Goal: Task Accomplishment & Management: Manage account settings

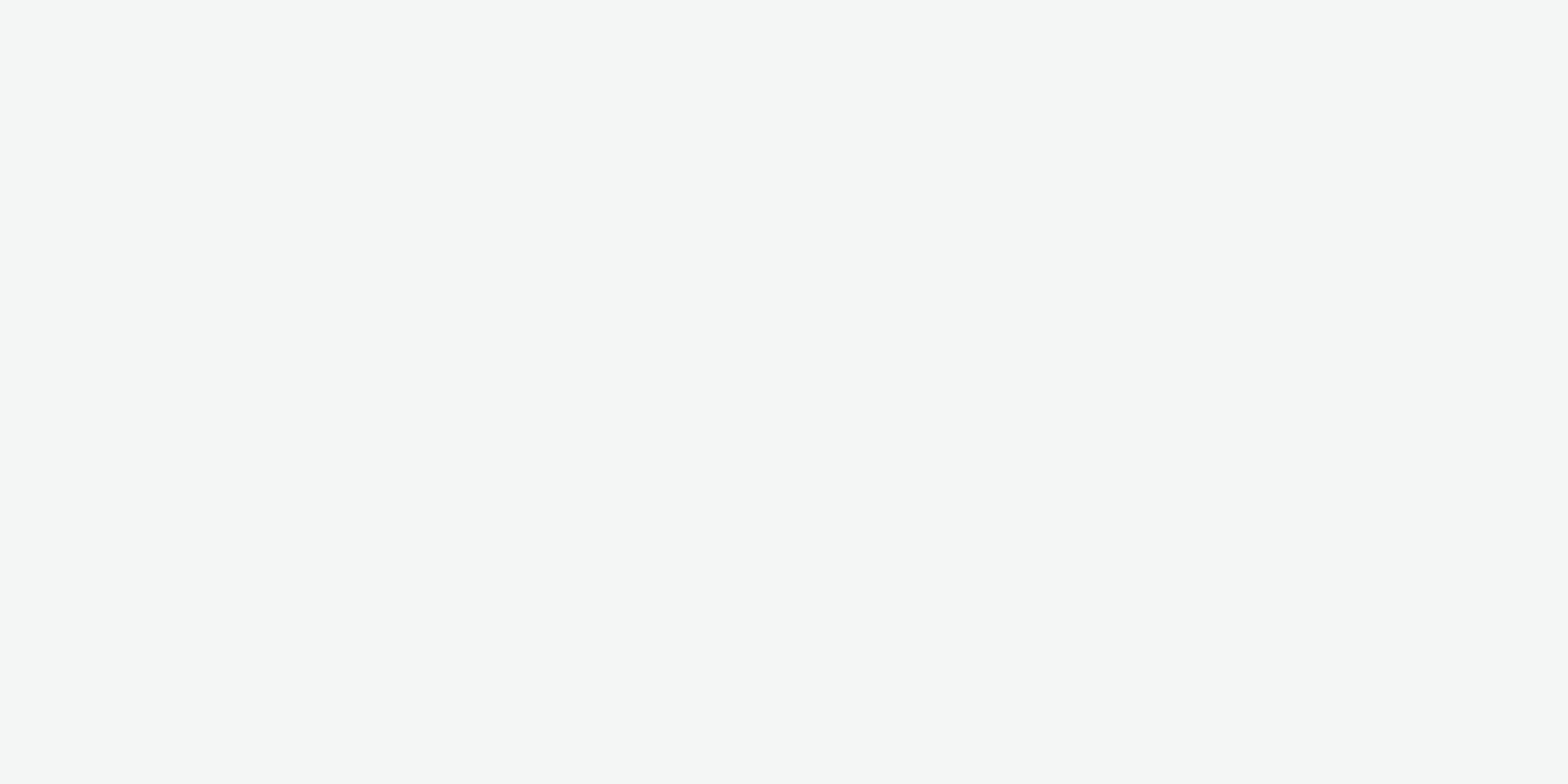
select select "11a7df10-284f-415c-b52a-427acf4c31ae"
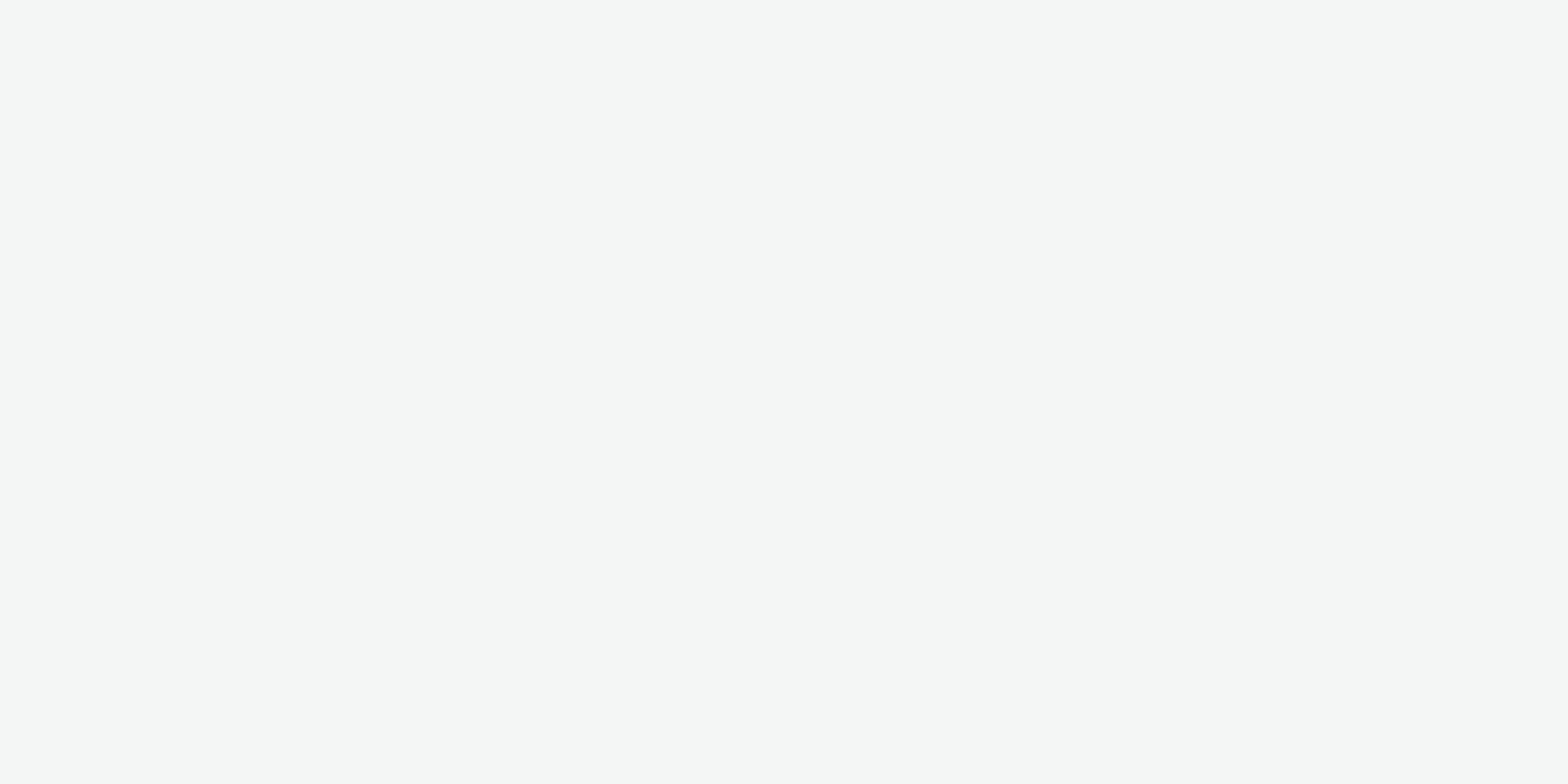
select select "11a7df10-284f-415c-b52a-427acf4c31ae"
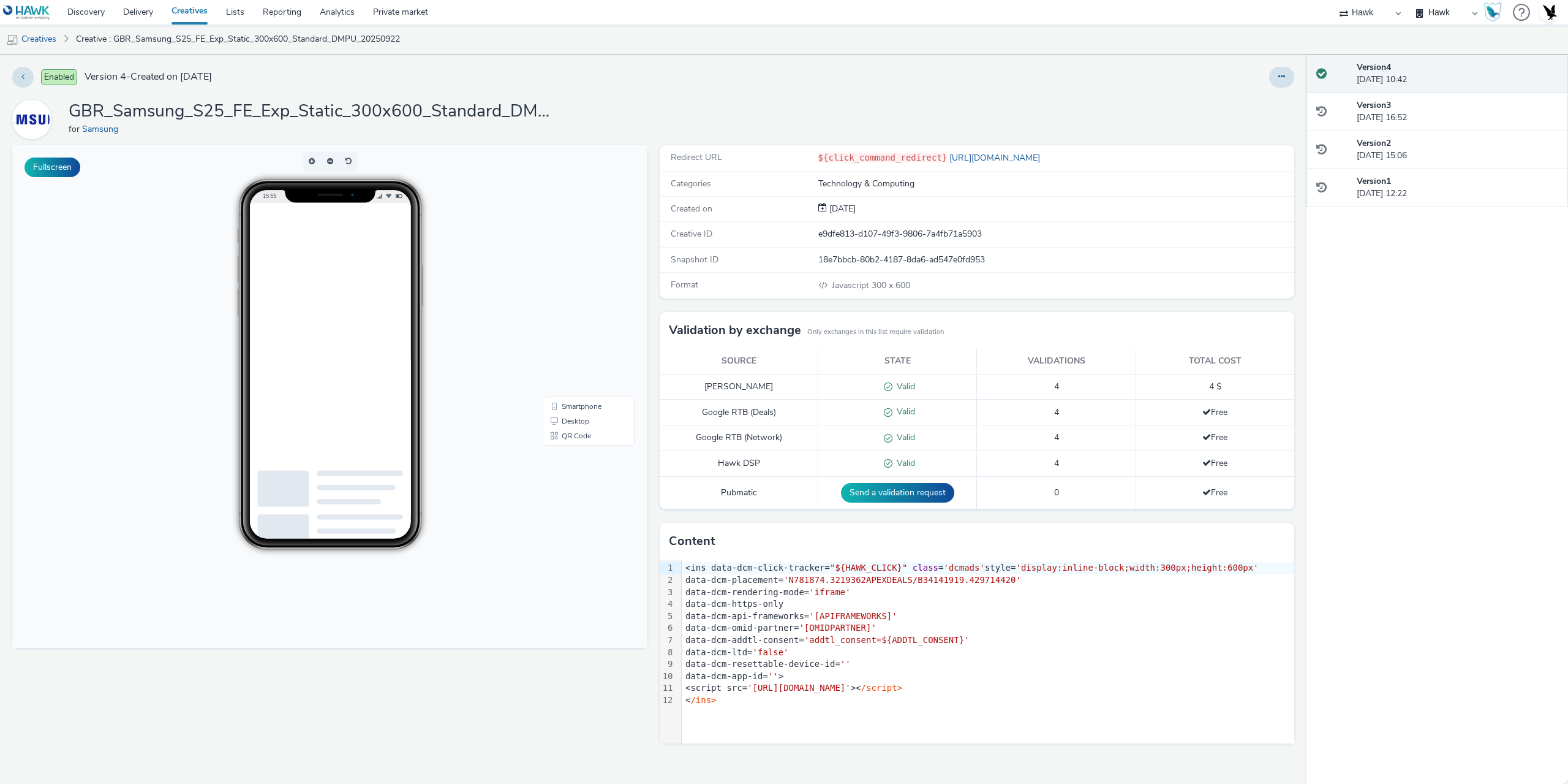
click at [1271, 69] on div at bounding box center [1281, 77] width 25 height 21
click at [1277, 82] on button at bounding box center [1281, 77] width 25 height 21
click at [1246, 108] on link "Edit" at bounding box center [1249, 101] width 92 height 25
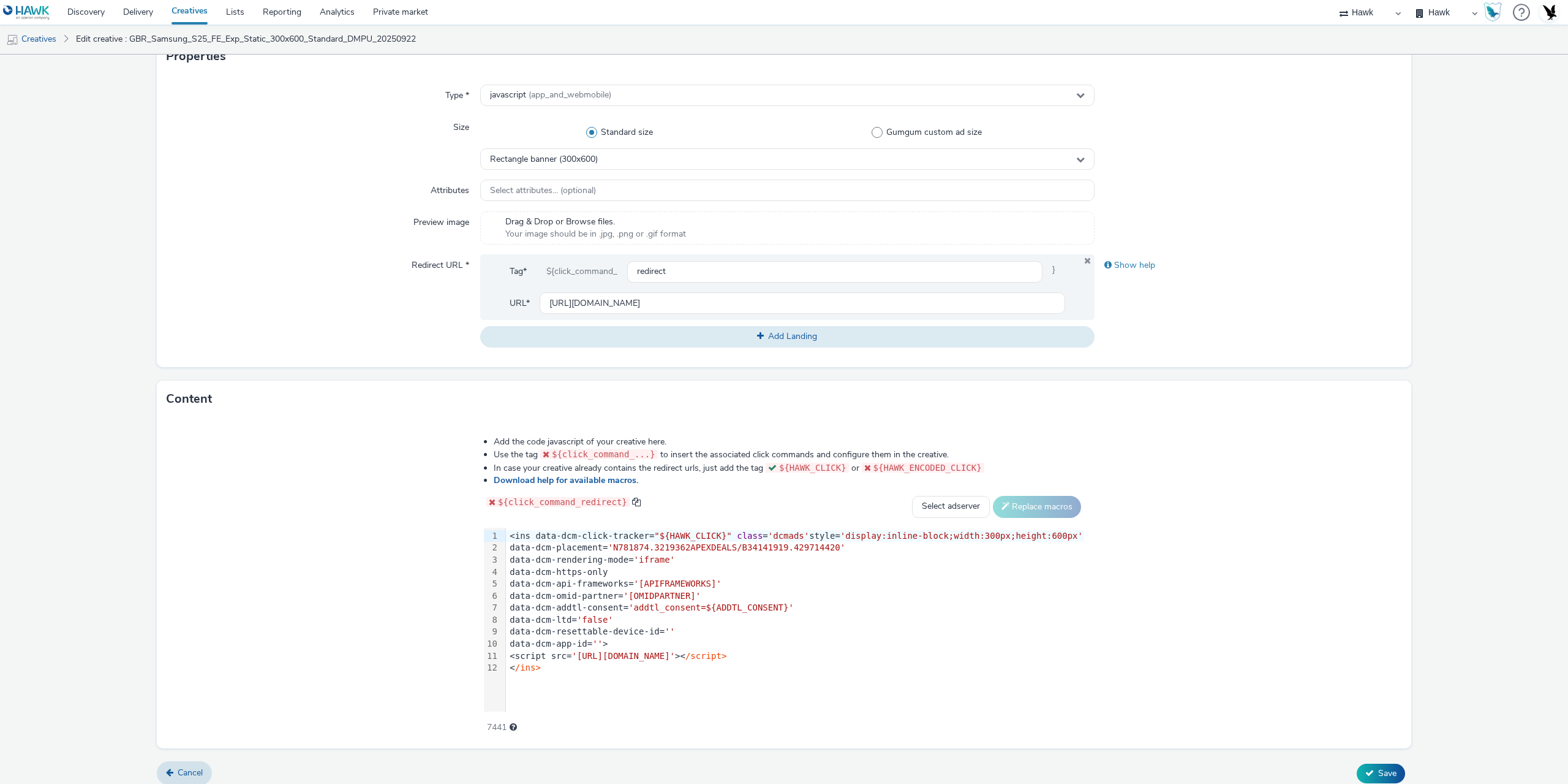
scroll to position [307, 0]
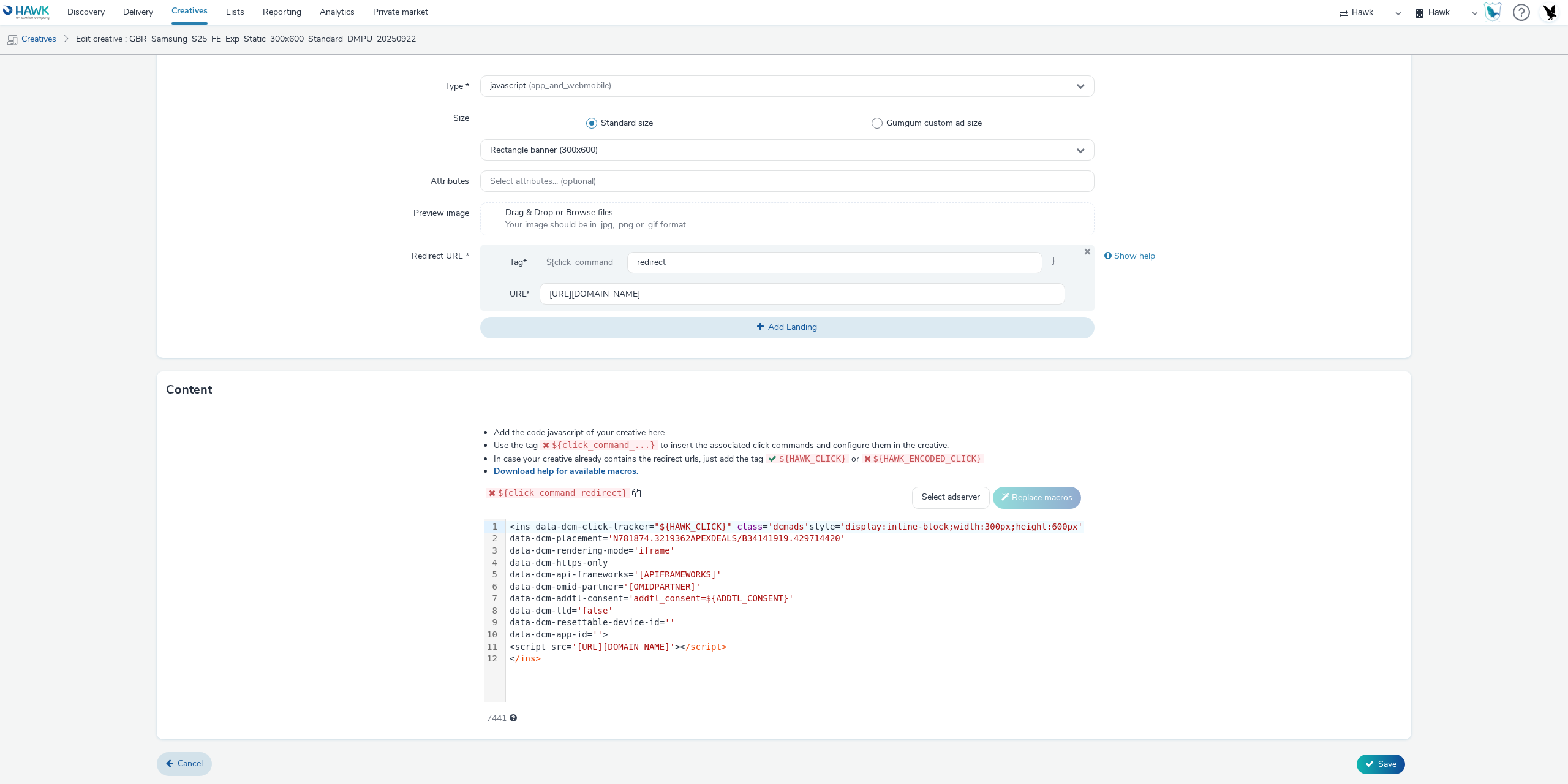
click at [737, 643] on div "<script src= 'https://www.googletagservices.com/dcm/dcmads.js' >< /script>" at bounding box center [795, 647] width 578 height 12
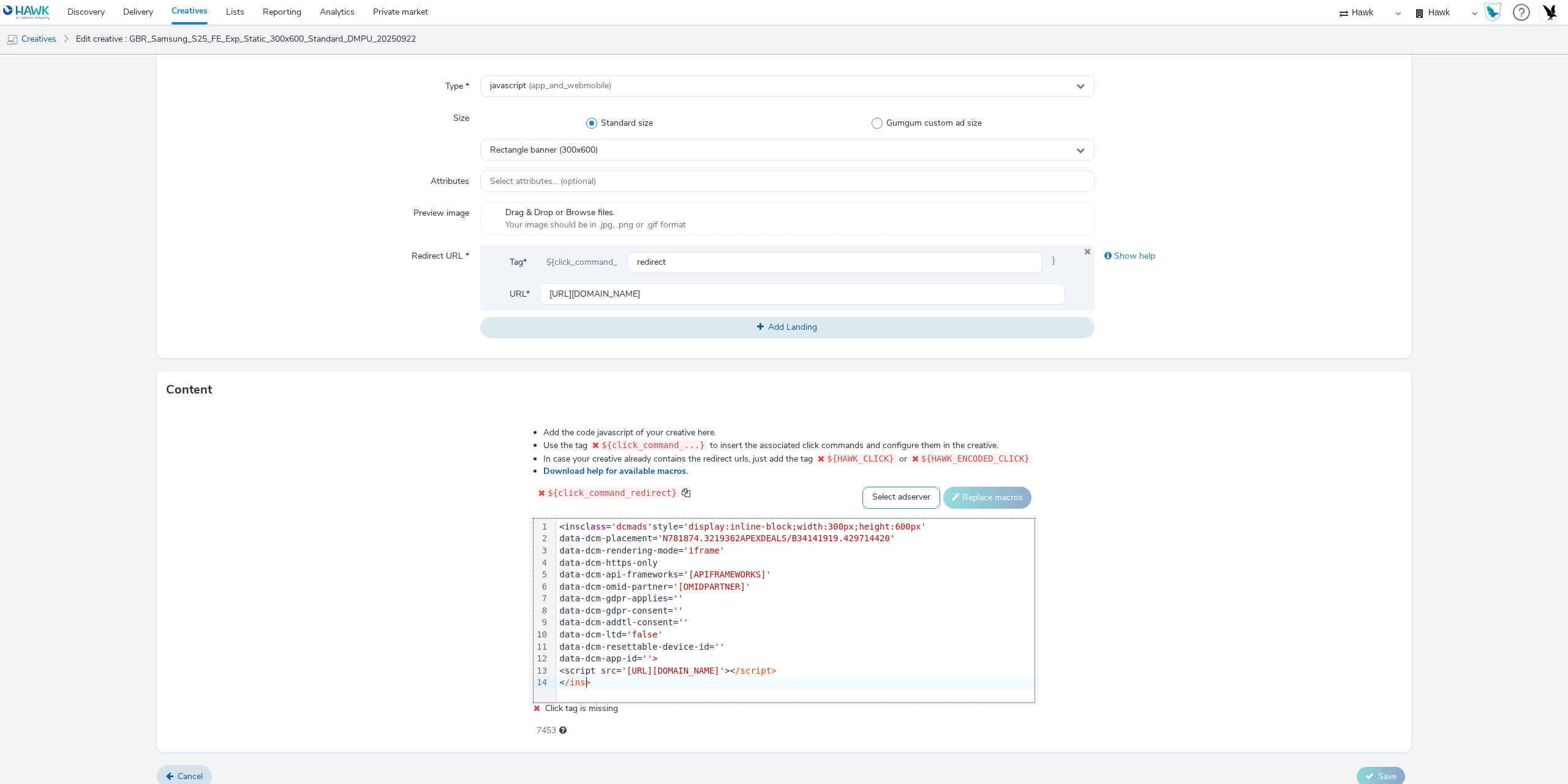
click at [887, 499] on select "Select adserver Sizmek DCM Adform Sting" at bounding box center [901, 497] width 77 height 22
select select "dcm"
click at [862, 486] on select "Select adserver Sizmek DCM Adform Sting" at bounding box center [901, 497] width 77 height 22
click at [956, 490] on button "Replace macros" at bounding box center [988, 497] width 89 height 22
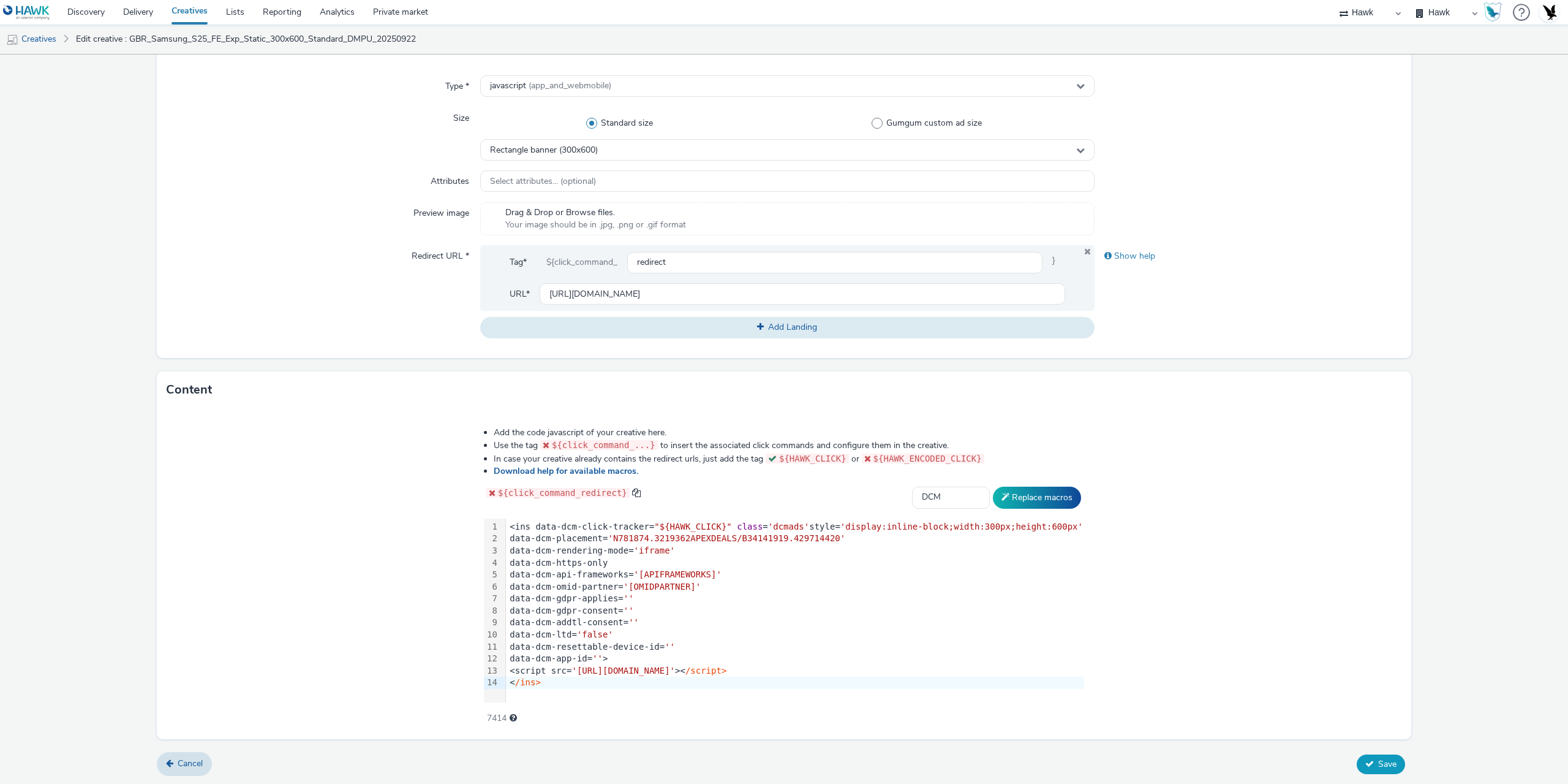
click at [1379, 764] on span "Save" at bounding box center [1388, 764] width 18 height 12
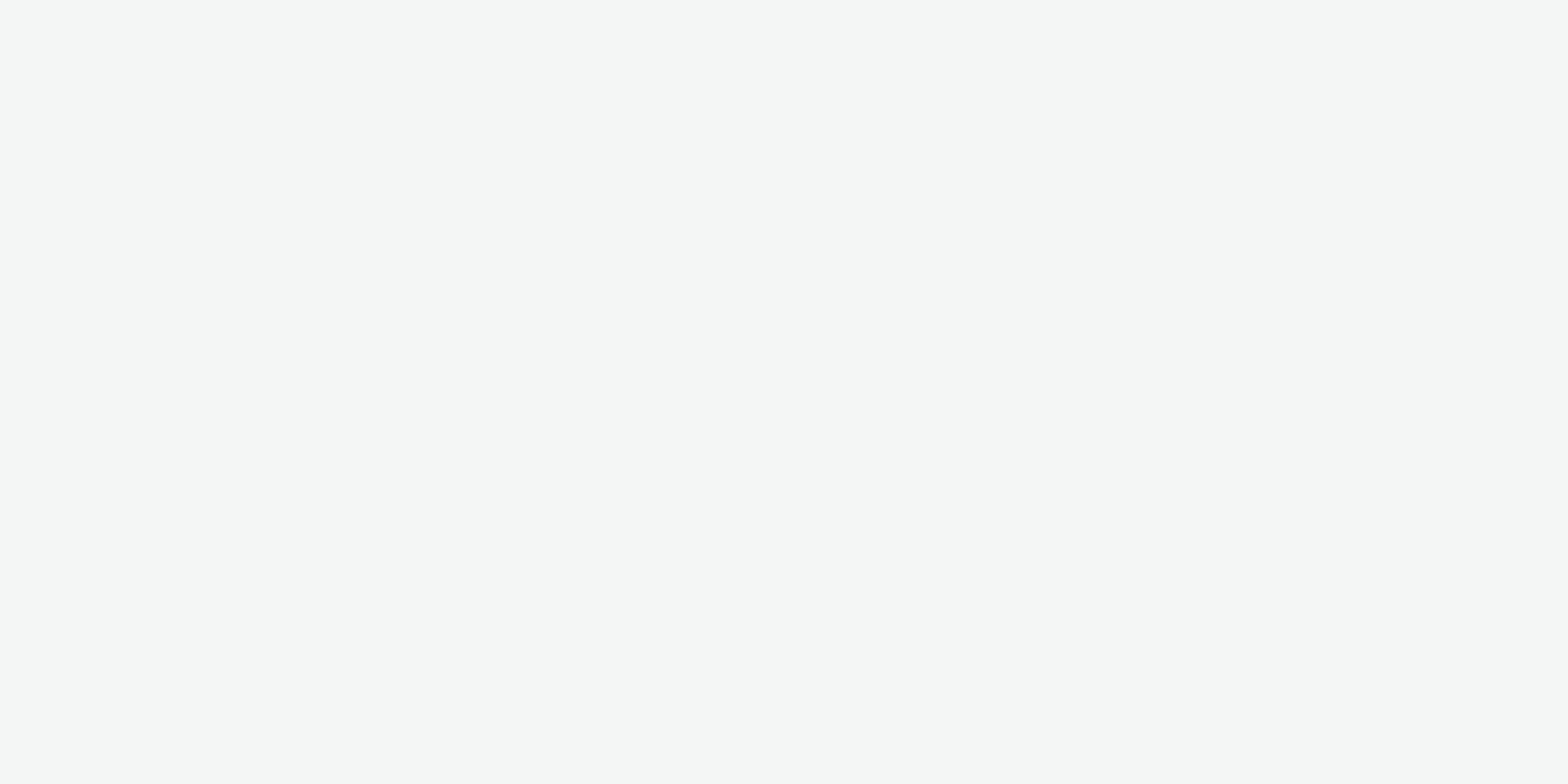
select select "11a7df10-284f-415c-b52a-427acf4c31ae"
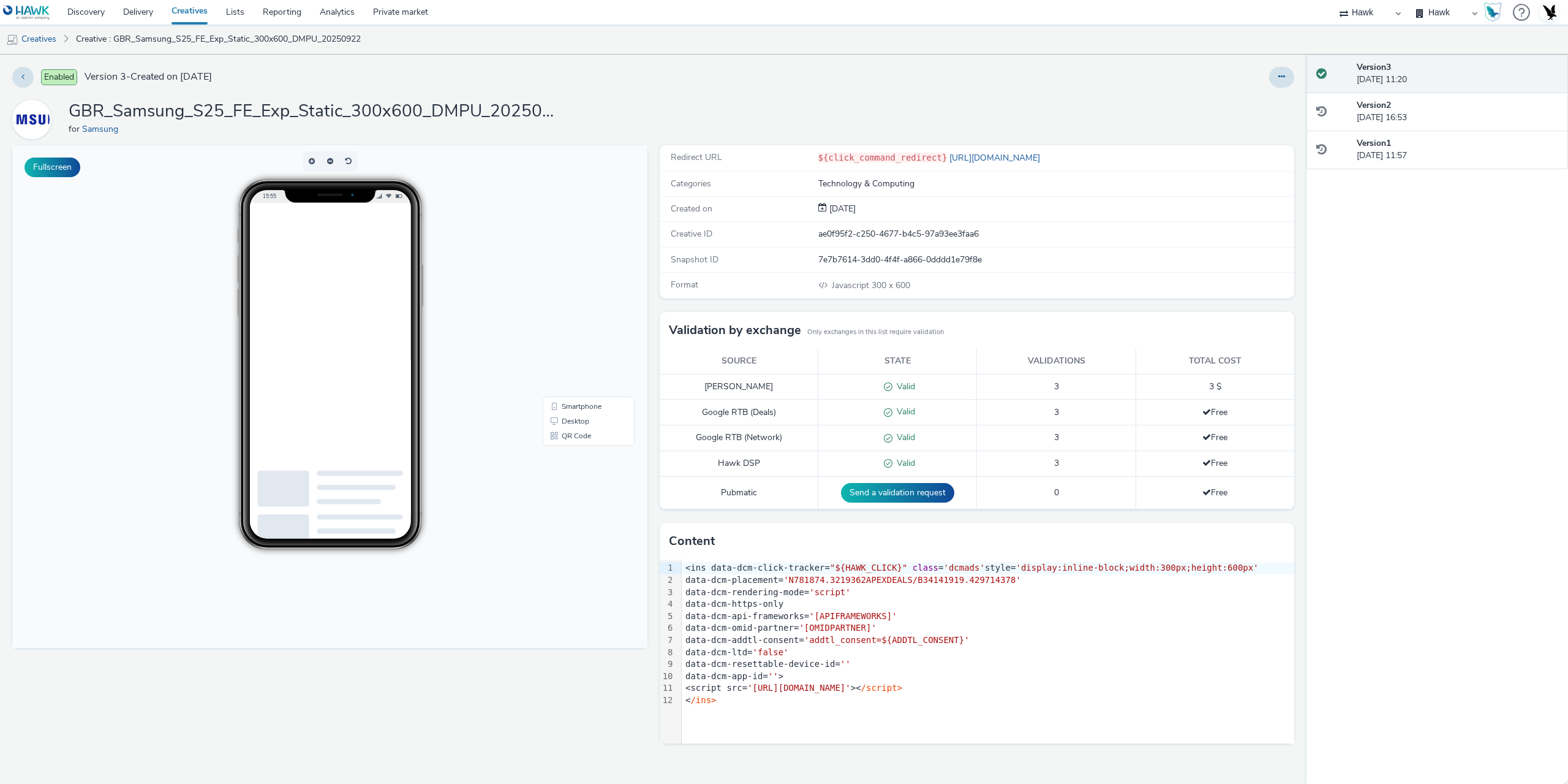
click at [1269, 78] on div at bounding box center [1039, 77] width 513 height 21
click at [1289, 85] on button at bounding box center [1281, 77] width 25 height 21
click at [1251, 105] on link "Edit" at bounding box center [1249, 101] width 92 height 25
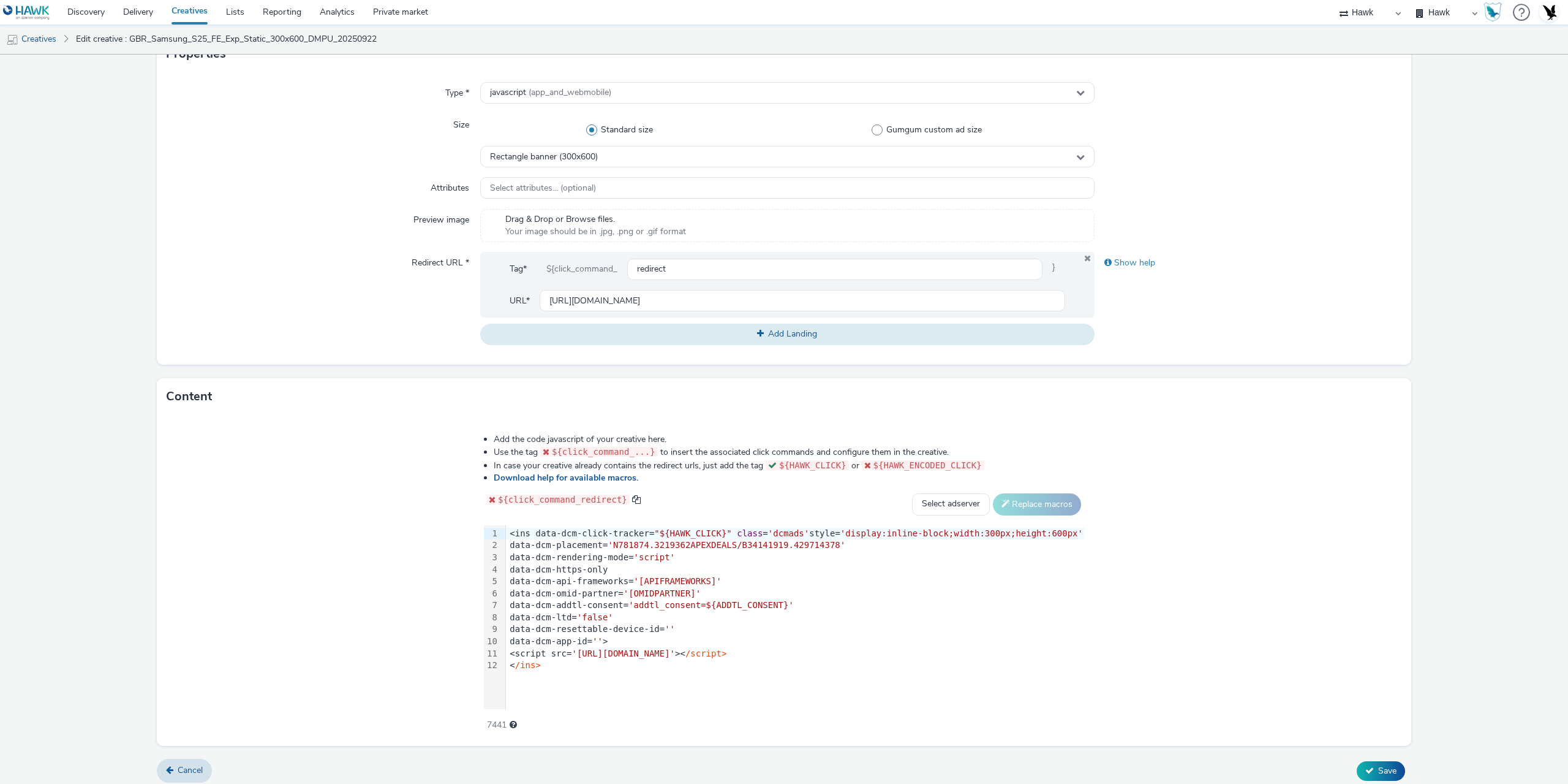
scroll to position [307, 0]
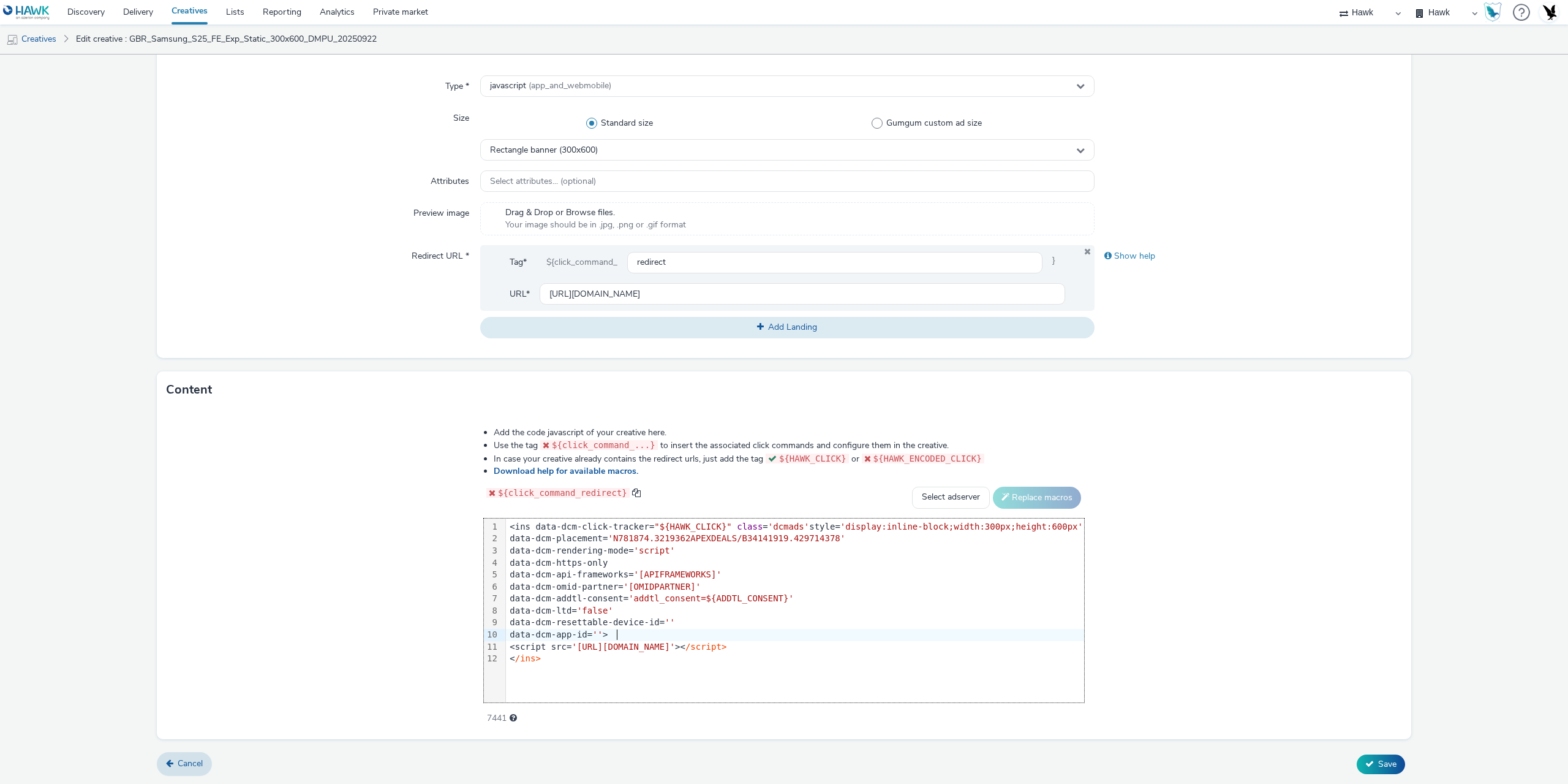
click at [845, 629] on div "data-dcm-app-id= '' >" at bounding box center [795, 635] width 578 height 12
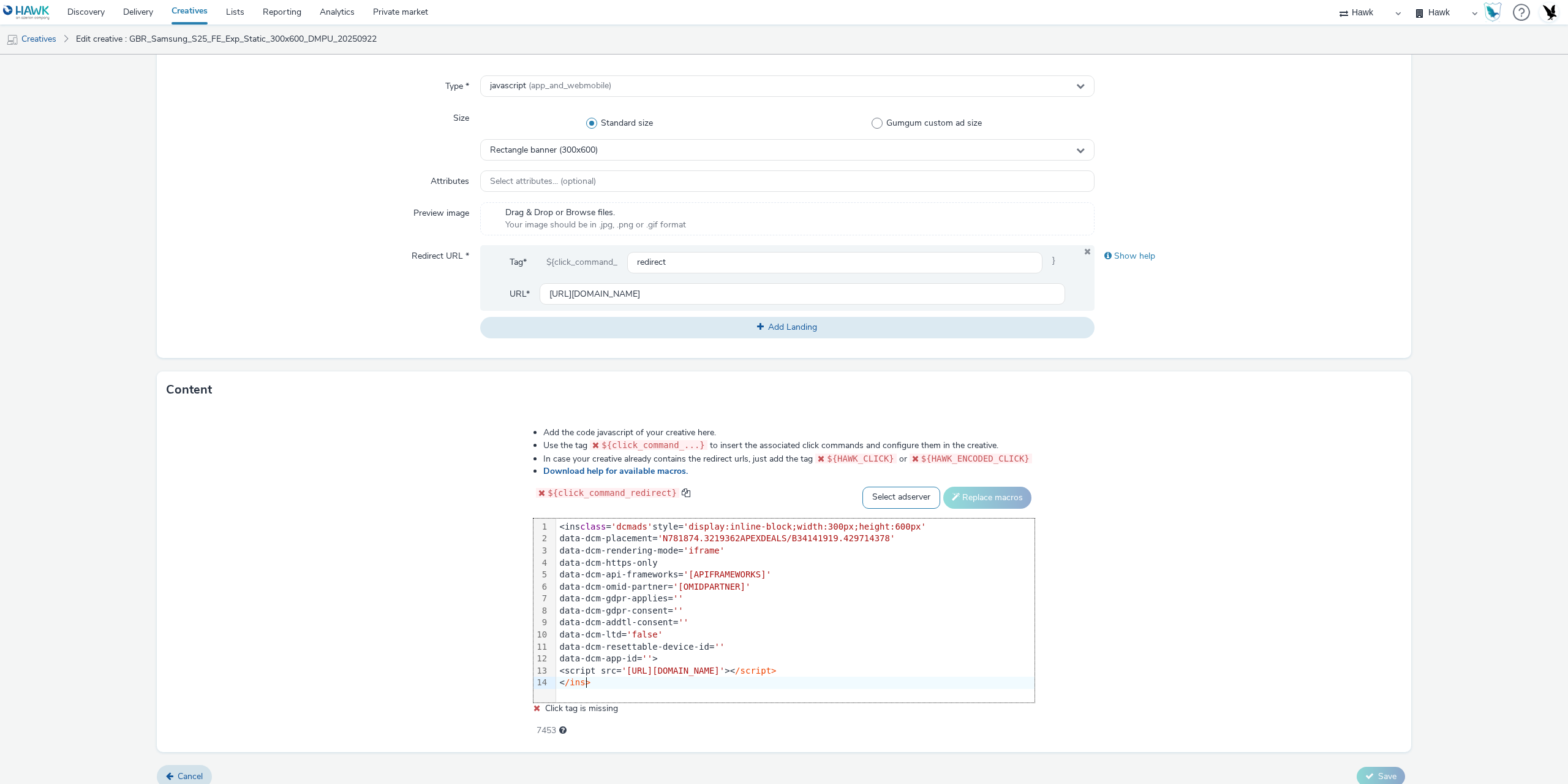
click at [897, 506] on select "Select adserver Sizmek DCM Adform Sting" at bounding box center [901, 497] width 77 height 22
select select "dcm"
click at [862, 486] on select "Select adserver Sizmek DCM Adform Sting" at bounding box center [901, 497] width 77 height 22
click at [962, 489] on button "Replace macros" at bounding box center [988, 497] width 89 height 22
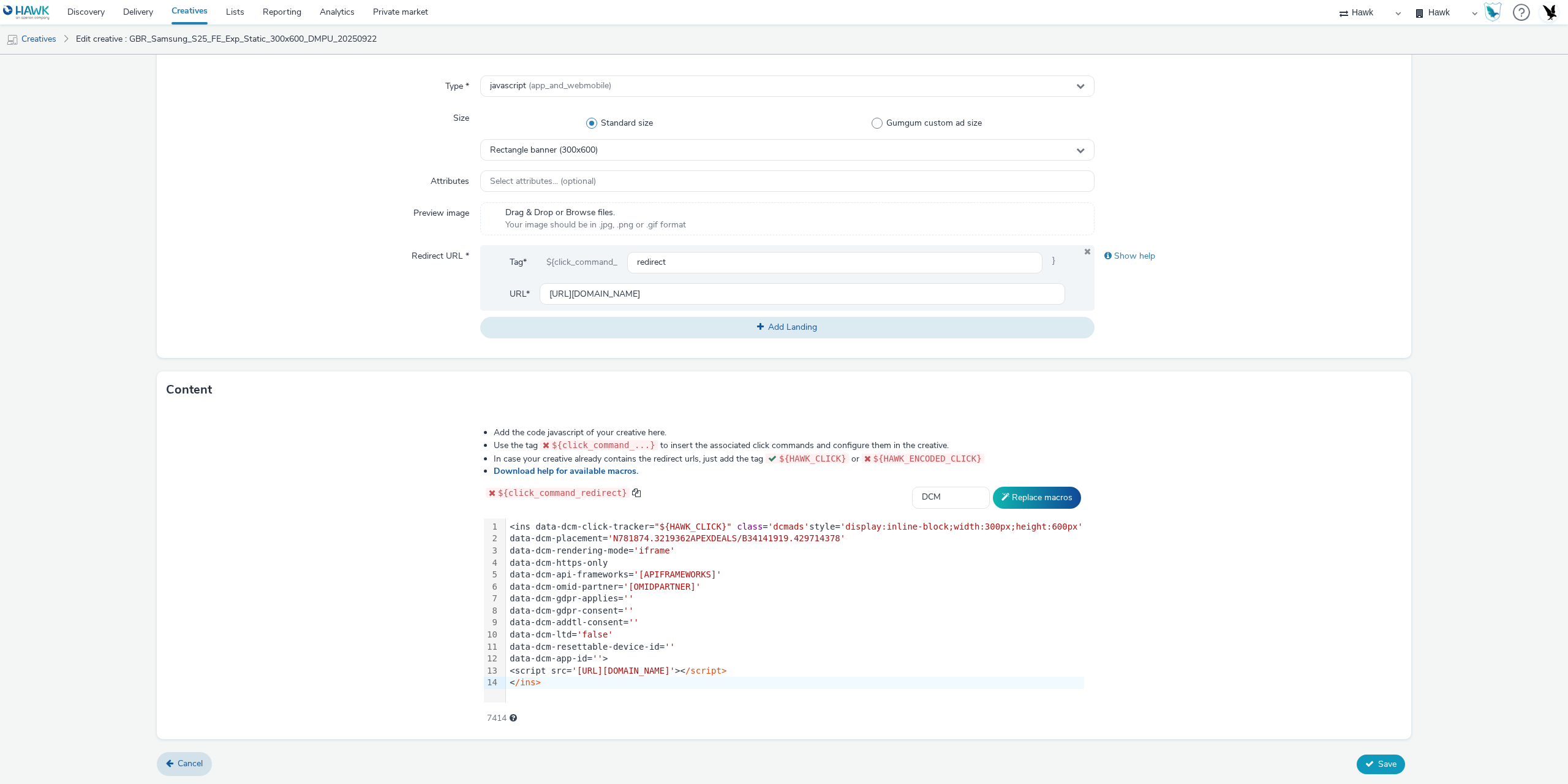
click at [1379, 758] on span "Save" at bounding box center [1388, 764] width 18 height 12
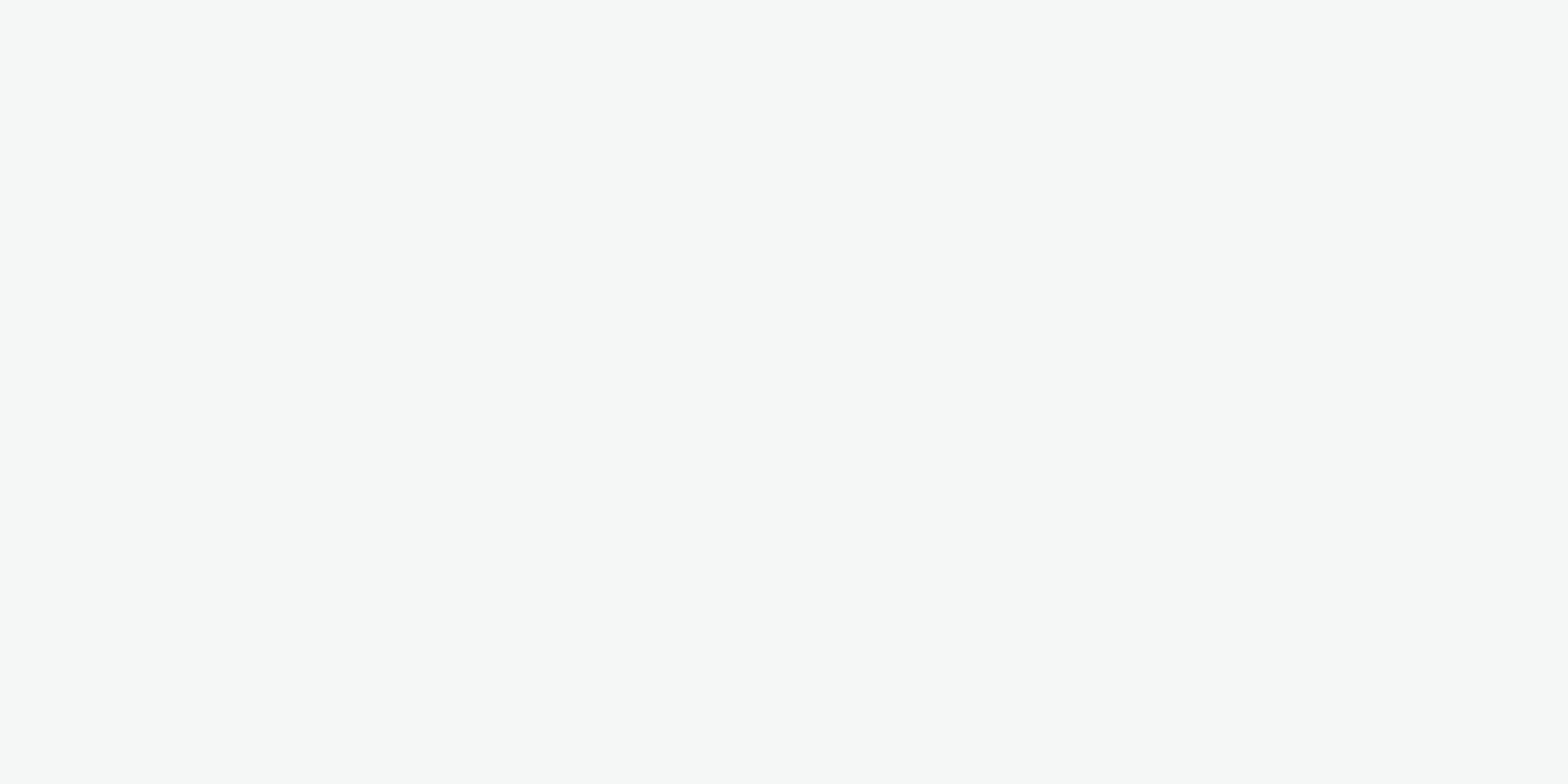
select select "11a7df10-284f-415c-b52a-427acf4c31ae"
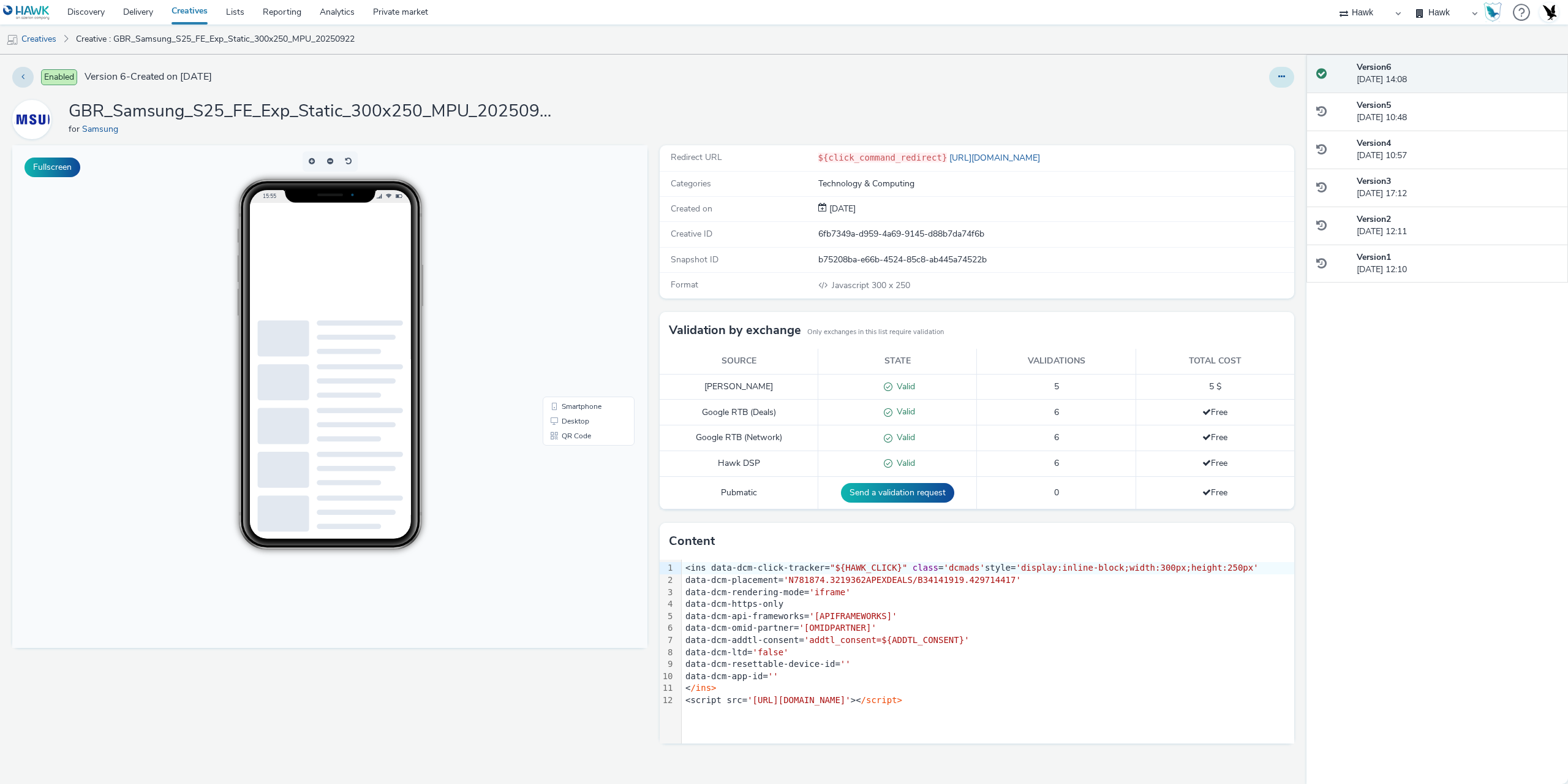
click at [1276, 79] on button at bounding box center [1281, 77] width 25 height 21
click at [1256, 91] on link "Edit" at bounding box center [1249, 101] width 92 height 25
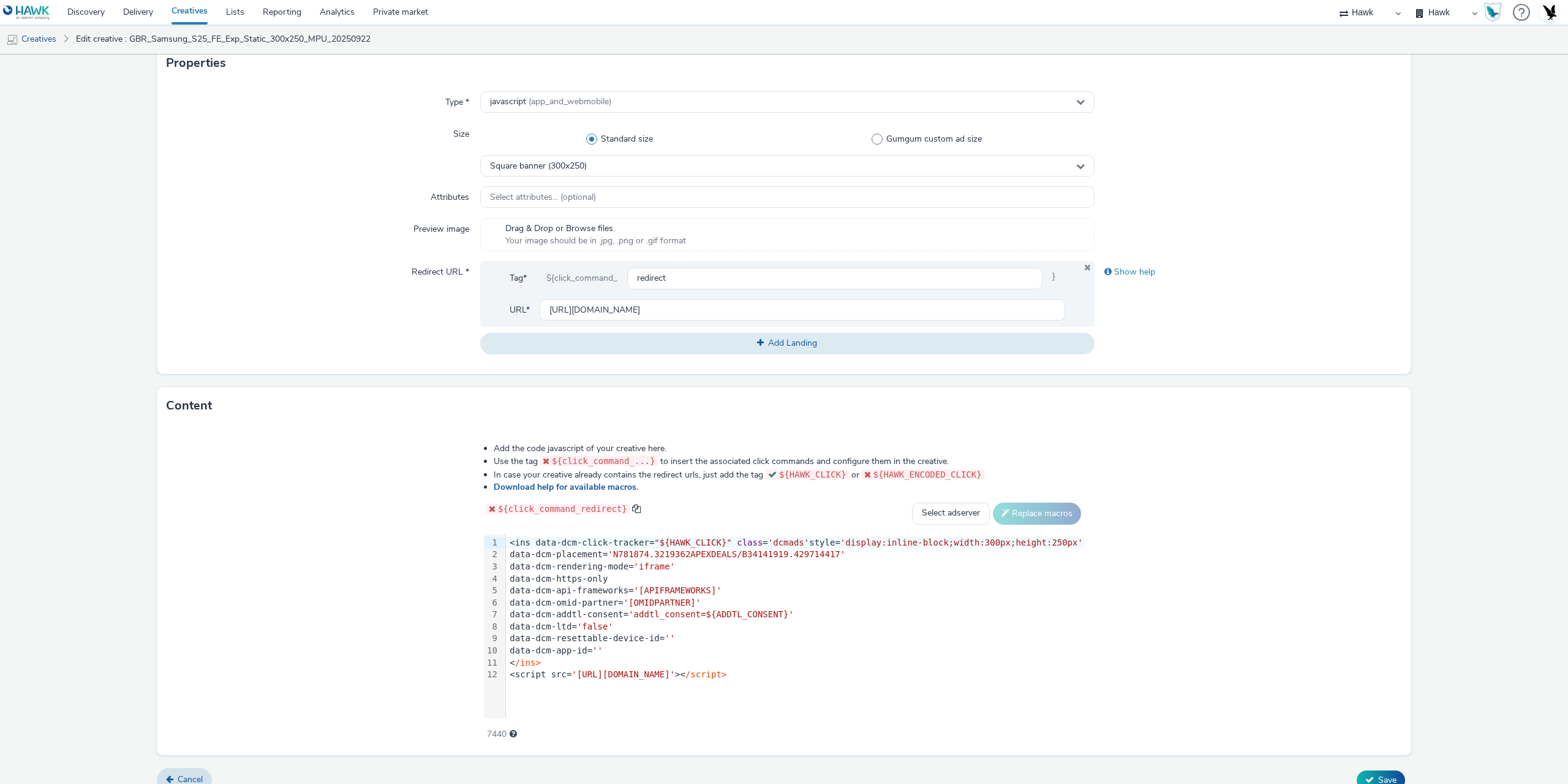
scroll to position [307, 0]
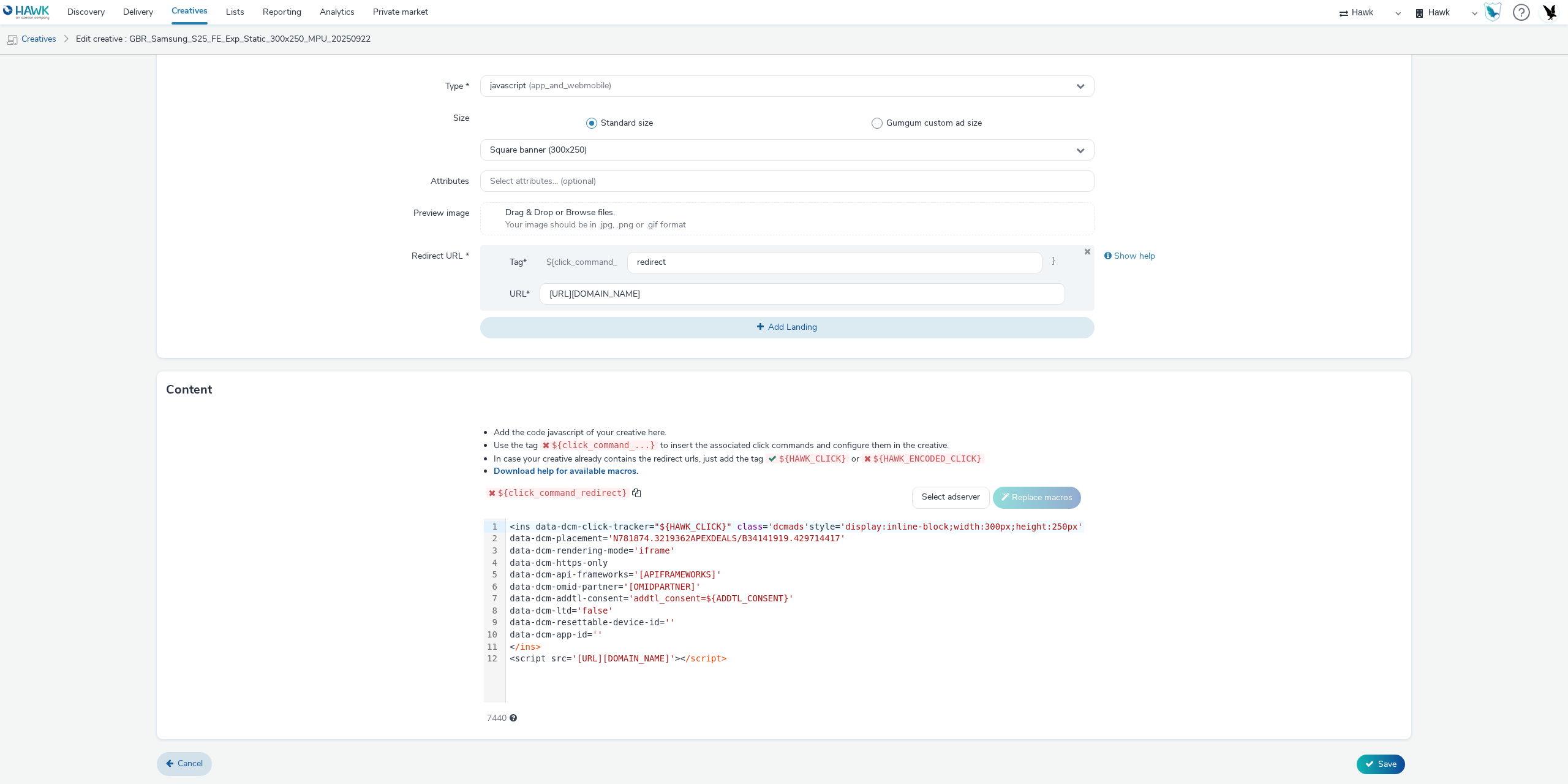
click at [708, 629] on div "data-dcm-app-id= ''" at bounding box center [795, 635] width 578 height 12
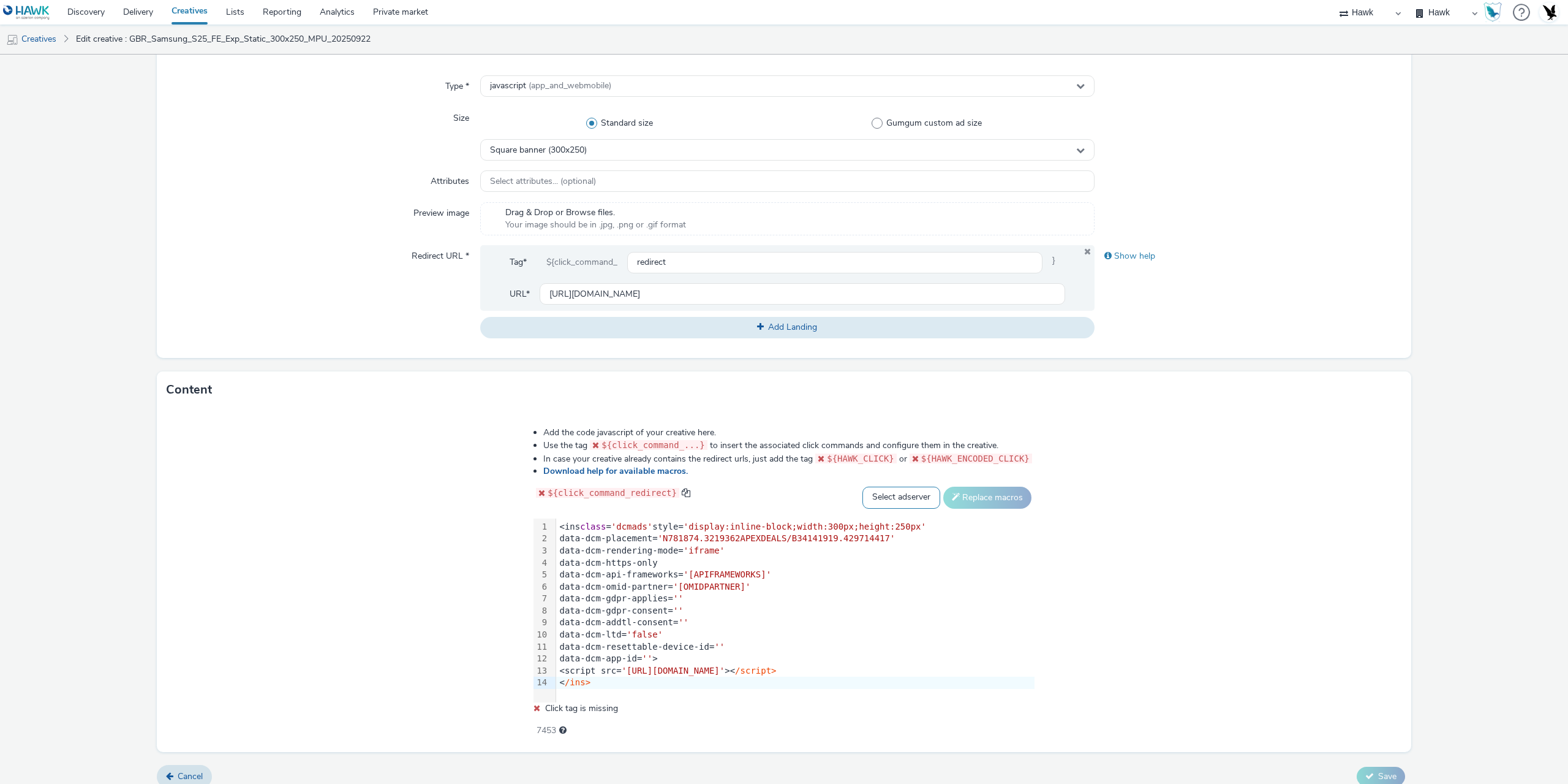
click at [882, 499] on select "Select adserver Sizmek DCM Adform Sting" at bounding box center [901, 497] width 77 height 22
select select "dcm"
click at [862, 486] on select "Select adserver Sizmek DCM Adform Sting" at bounding box center [901, 497] width 77 height 22
click at [962, 500] on button "Replace macros" at bounding box center [988, 497] width 89 height 22
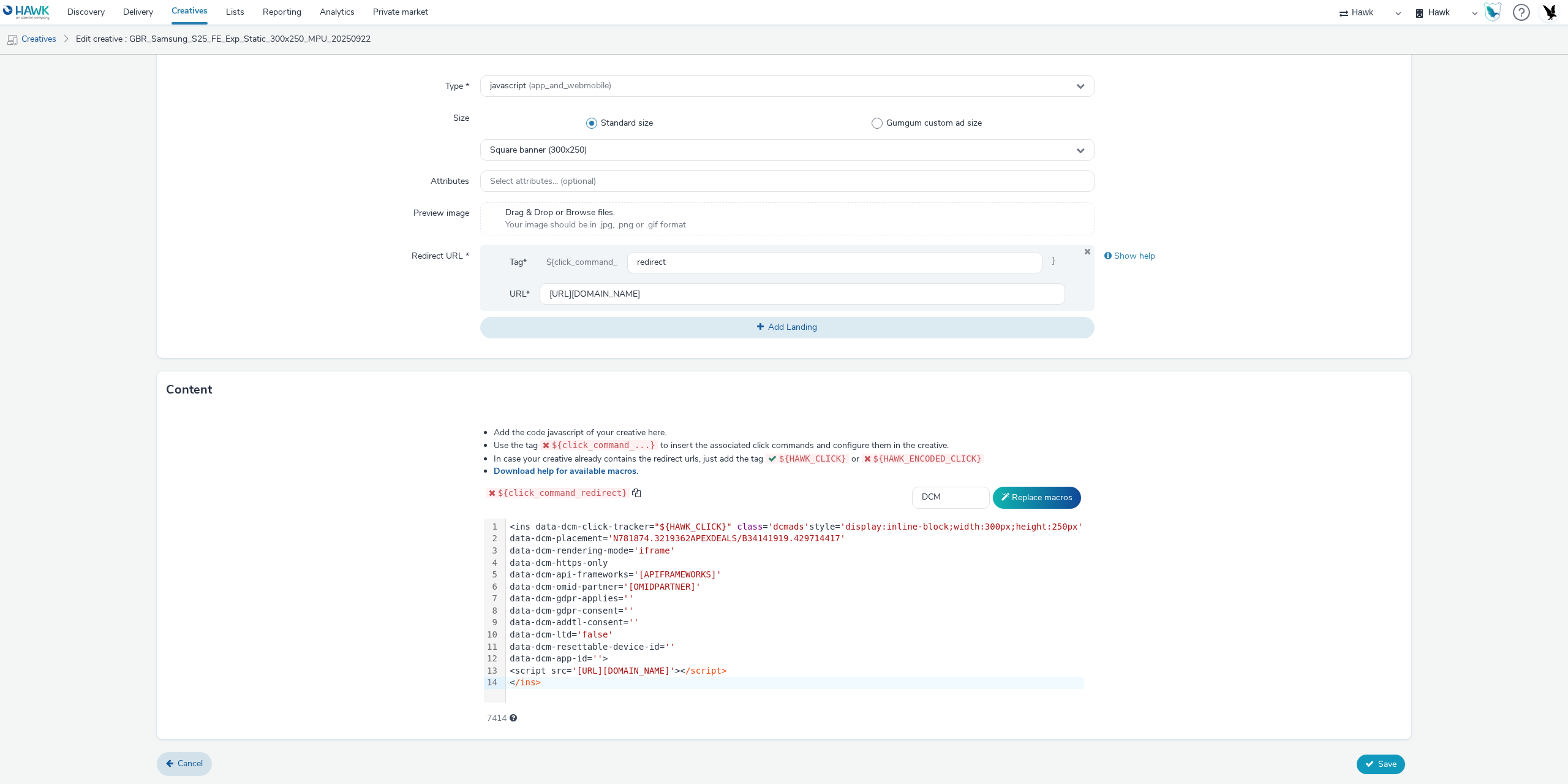
click at [1379, 760] on span "Save" at bounding box center [1388, 764] width 18 height 12
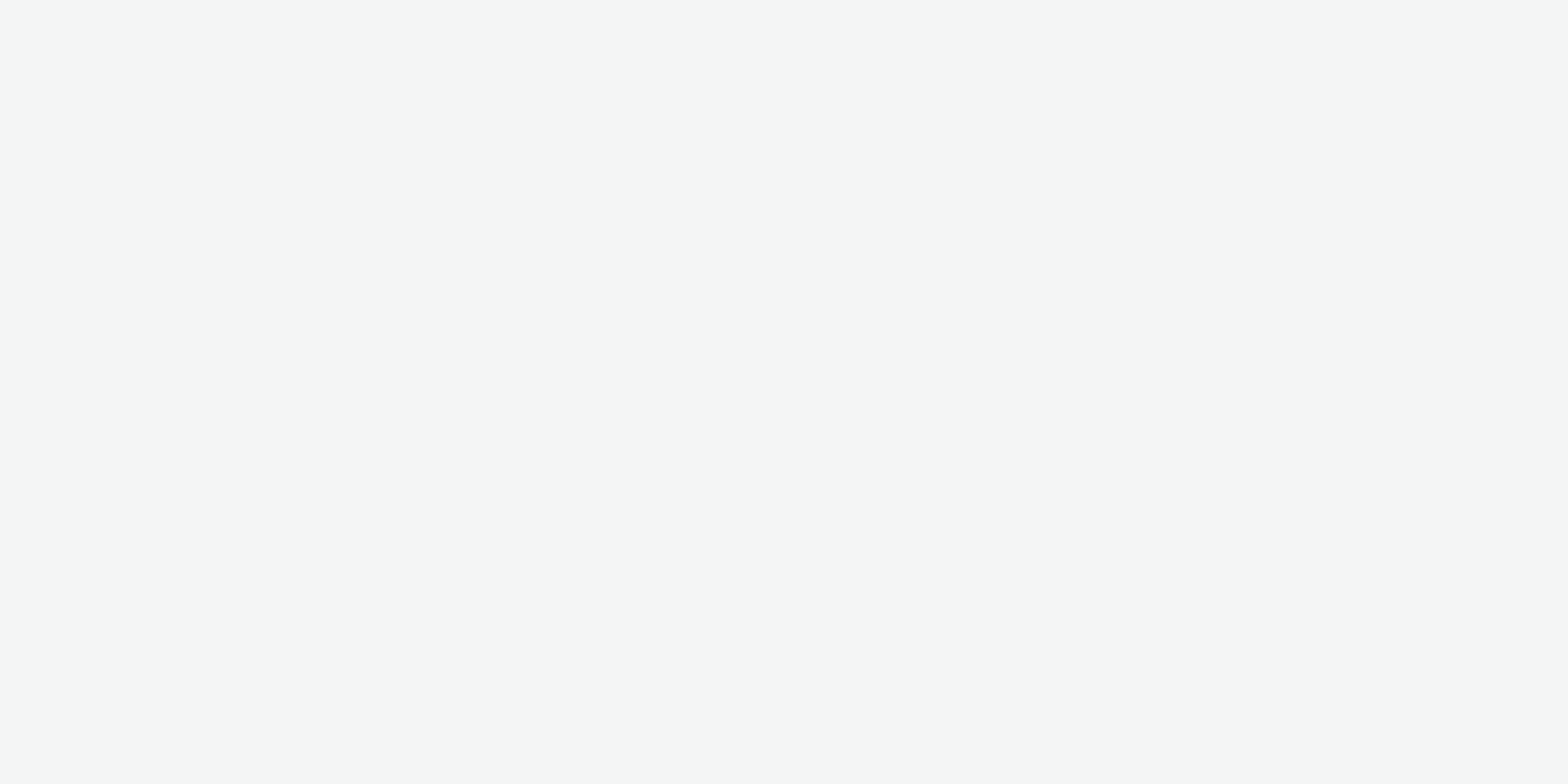
select select "11a7df10-284f-415c-b52a-427acf4c31ae"
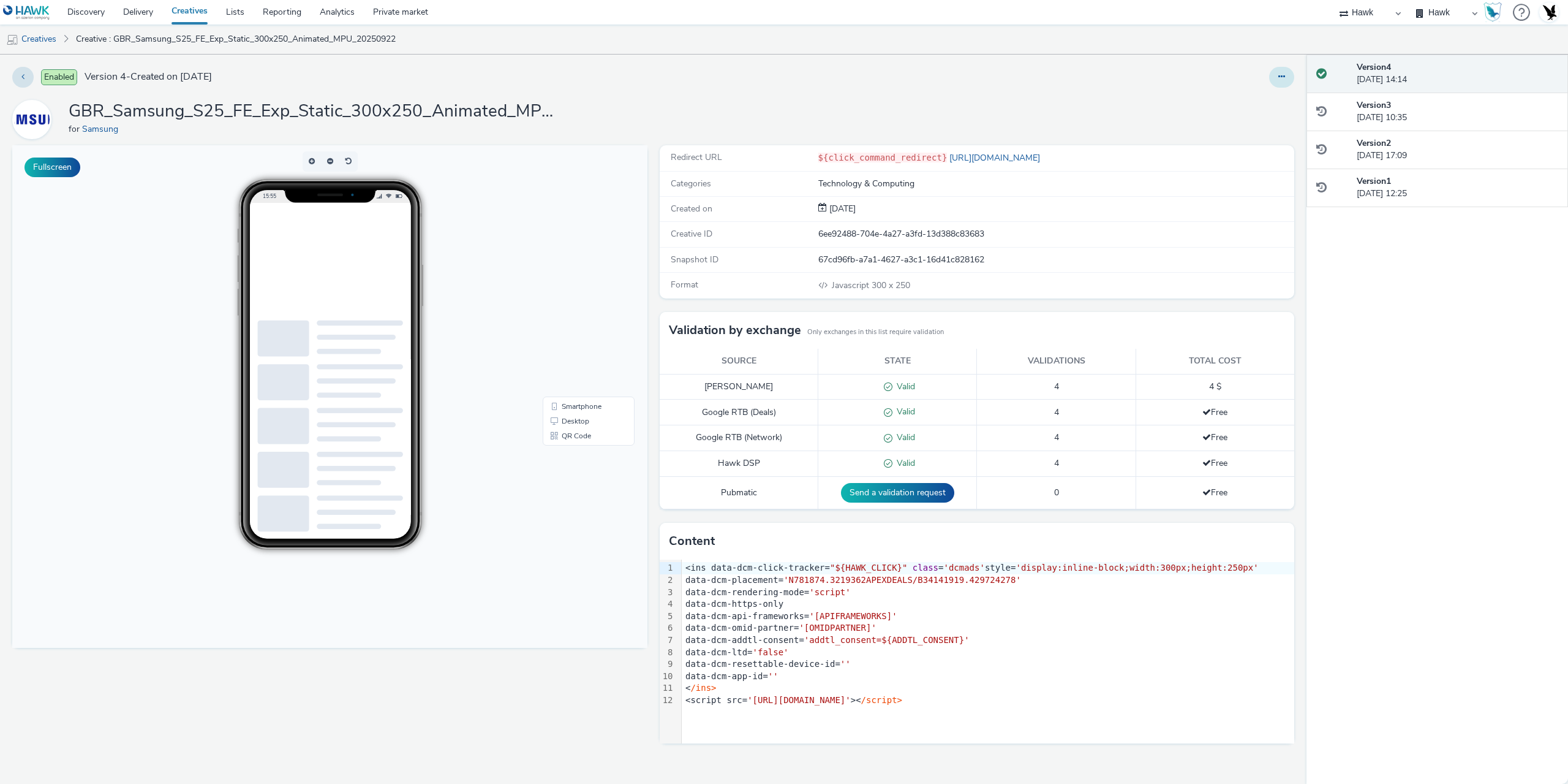
click at [1282, 88] on button at bounding box center [1281, 77] width 25 height 21
click at [1247, 103] on link "Edit" at bounding box center [1249, 101] width 92 height 25
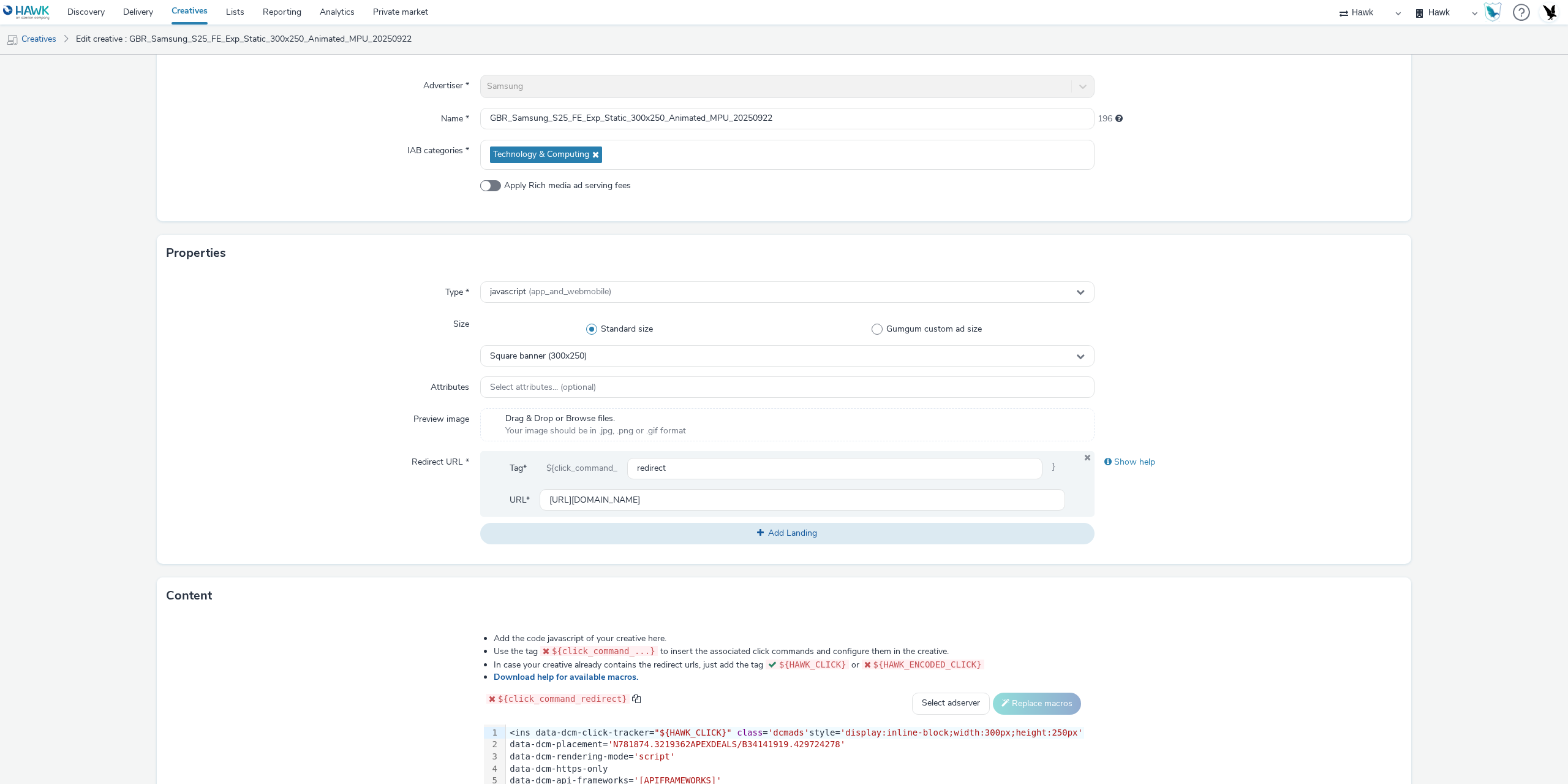
scroll to position [307, 0]
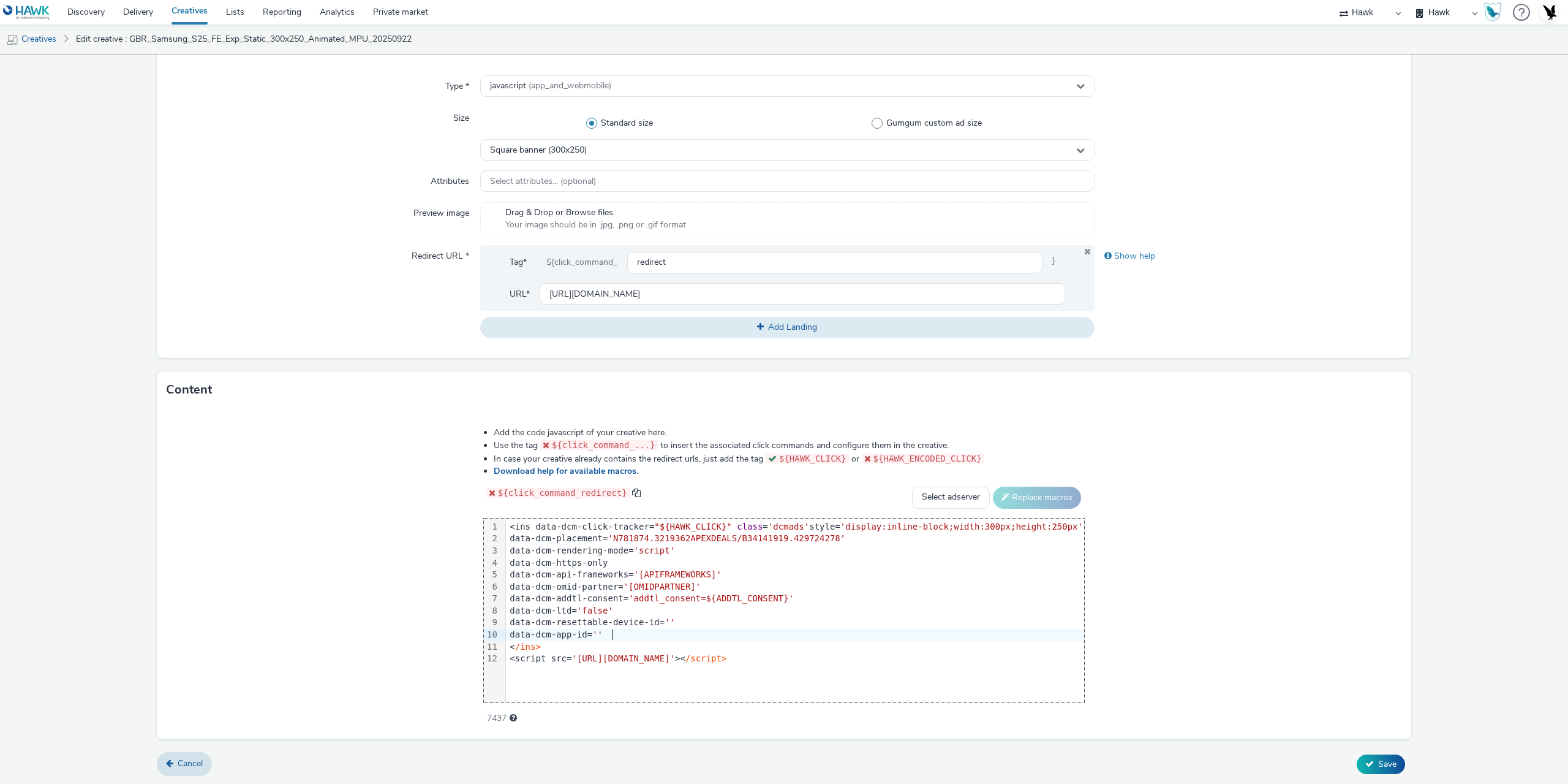
drag, startPoint x: 732, startPoint y: 629, endPoint x: 742, endPoint y: 635, distance: 11.7
click at [735, 629] on div "data-dcm-app-id= ''" at bounding box center [795, 635] width 578 height 12
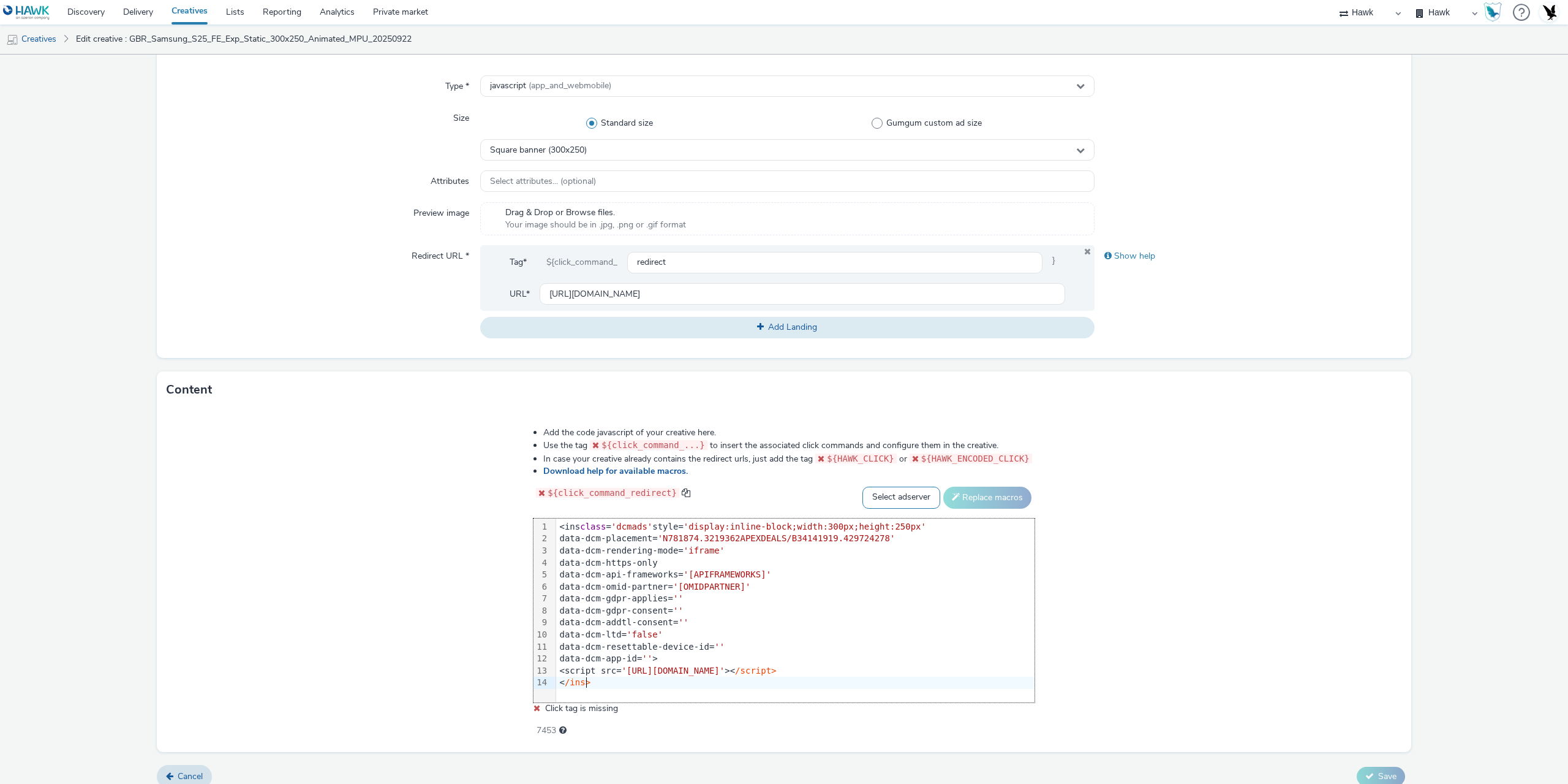
click at [888, 490] on select "Select adserver Sizmek DCM Adform Sting" at bounding box center [901, 497] width 77 height 22
select select "dcm"
click at [862, 486] on select "Select adserver Sizmek DCM Adform Sting" at bounding box center [901, 497] width 77 height 22
click at [956, 501] on button "Replace macros" at bounding box center [988, 497] width 89 height 22
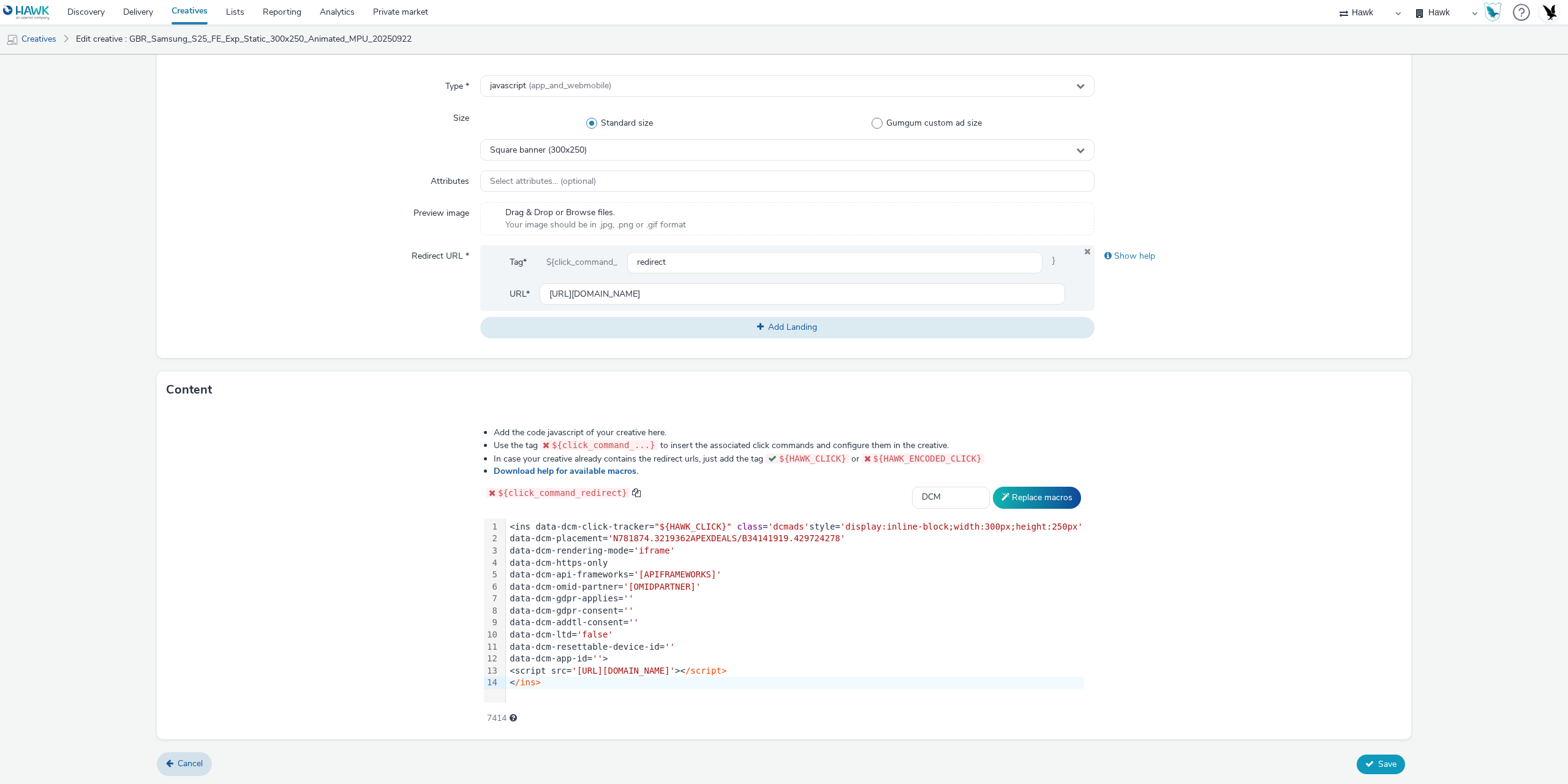
click at [1381, 755] on button "Save" at bounding box center [1381, 764] width 48 height 19
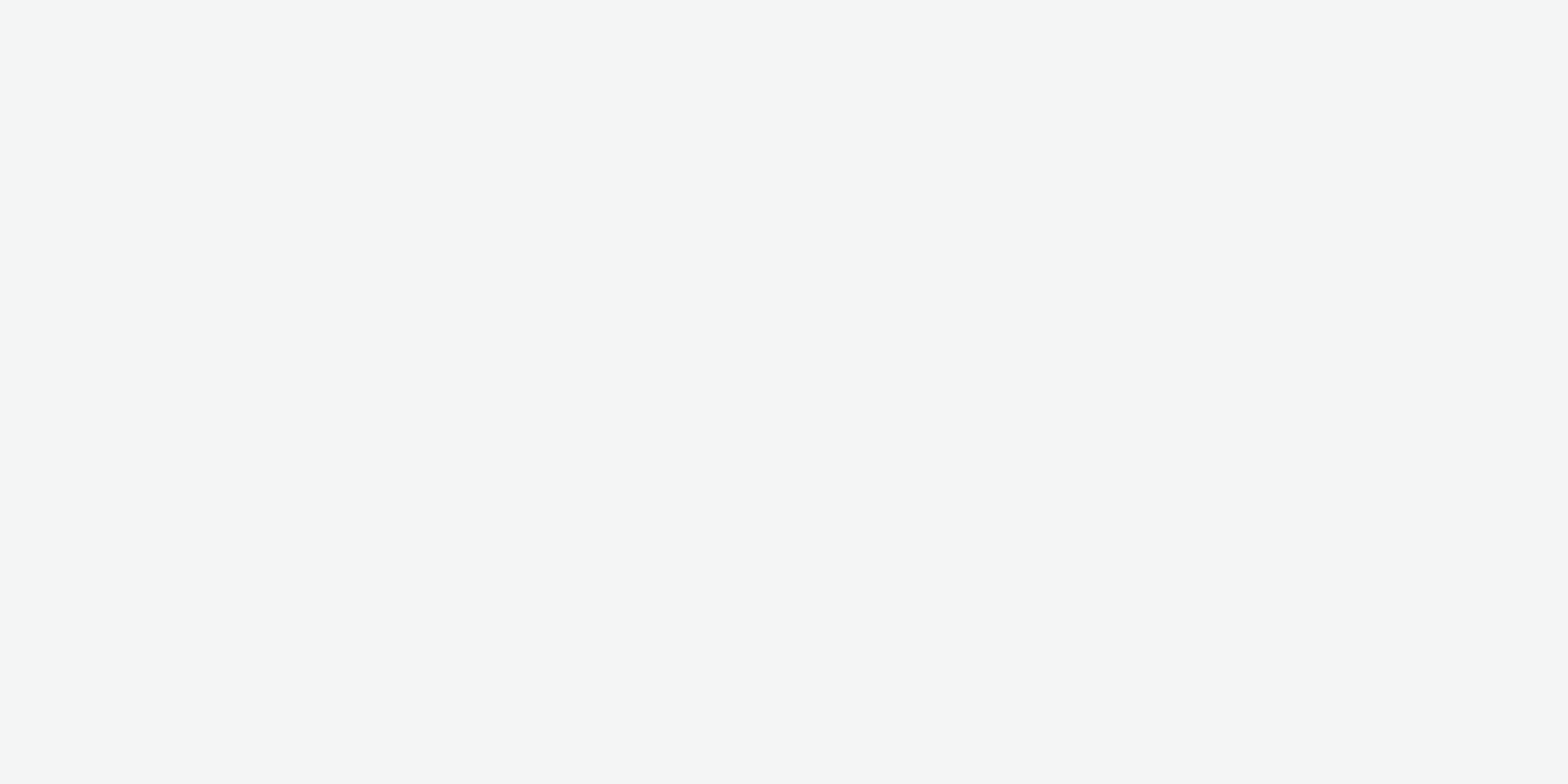
select select "11a7df10-284f-415c-b52a-427acf4c31ae"
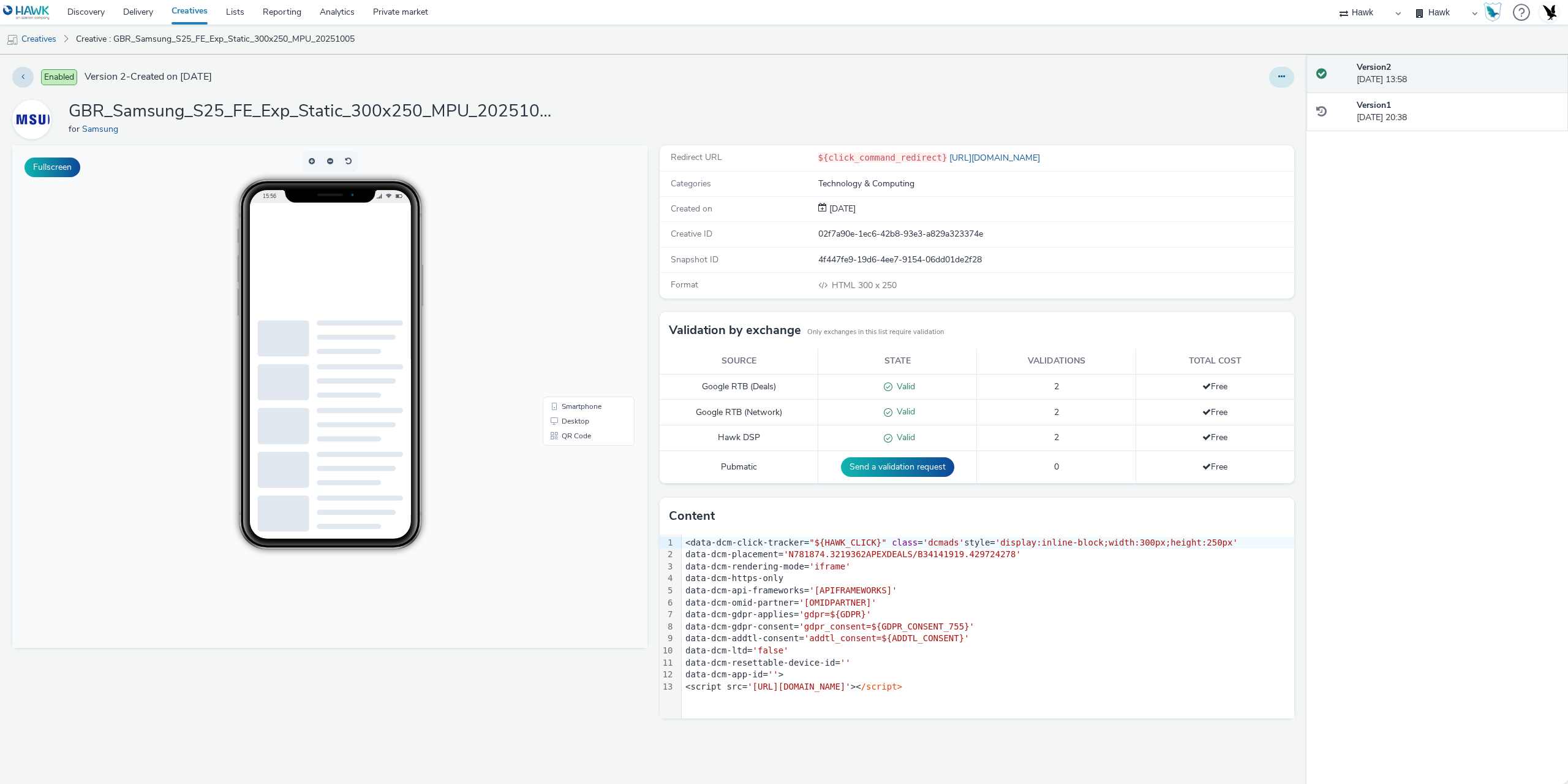
click at [1290, 74] on button at bounding box center [1281, 77] width 25 height 21
click at [1253, 98] on link "Edit" at bounding box center [1249, 101] width 92 height 25
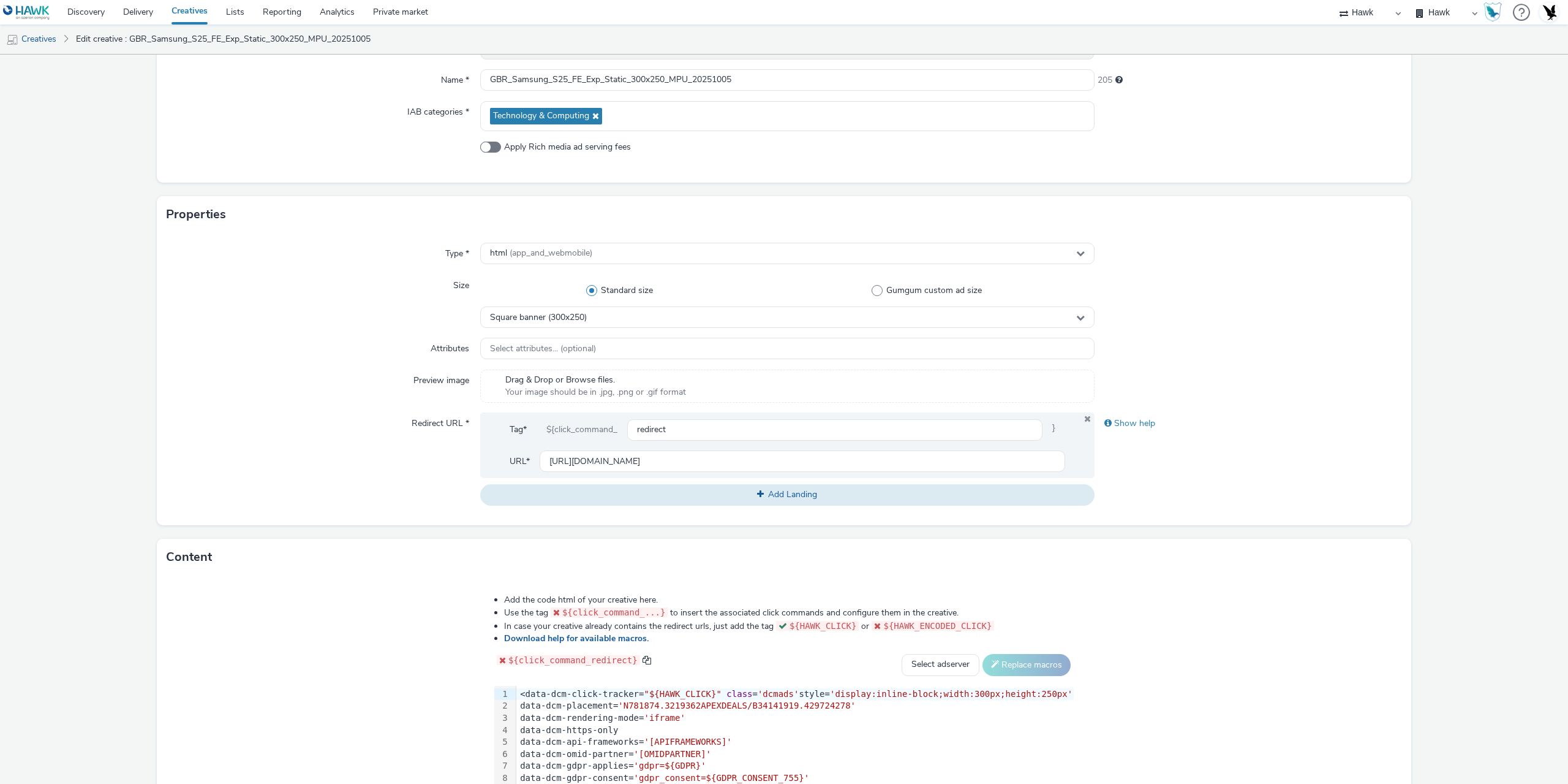
scroll to position [307, 0]
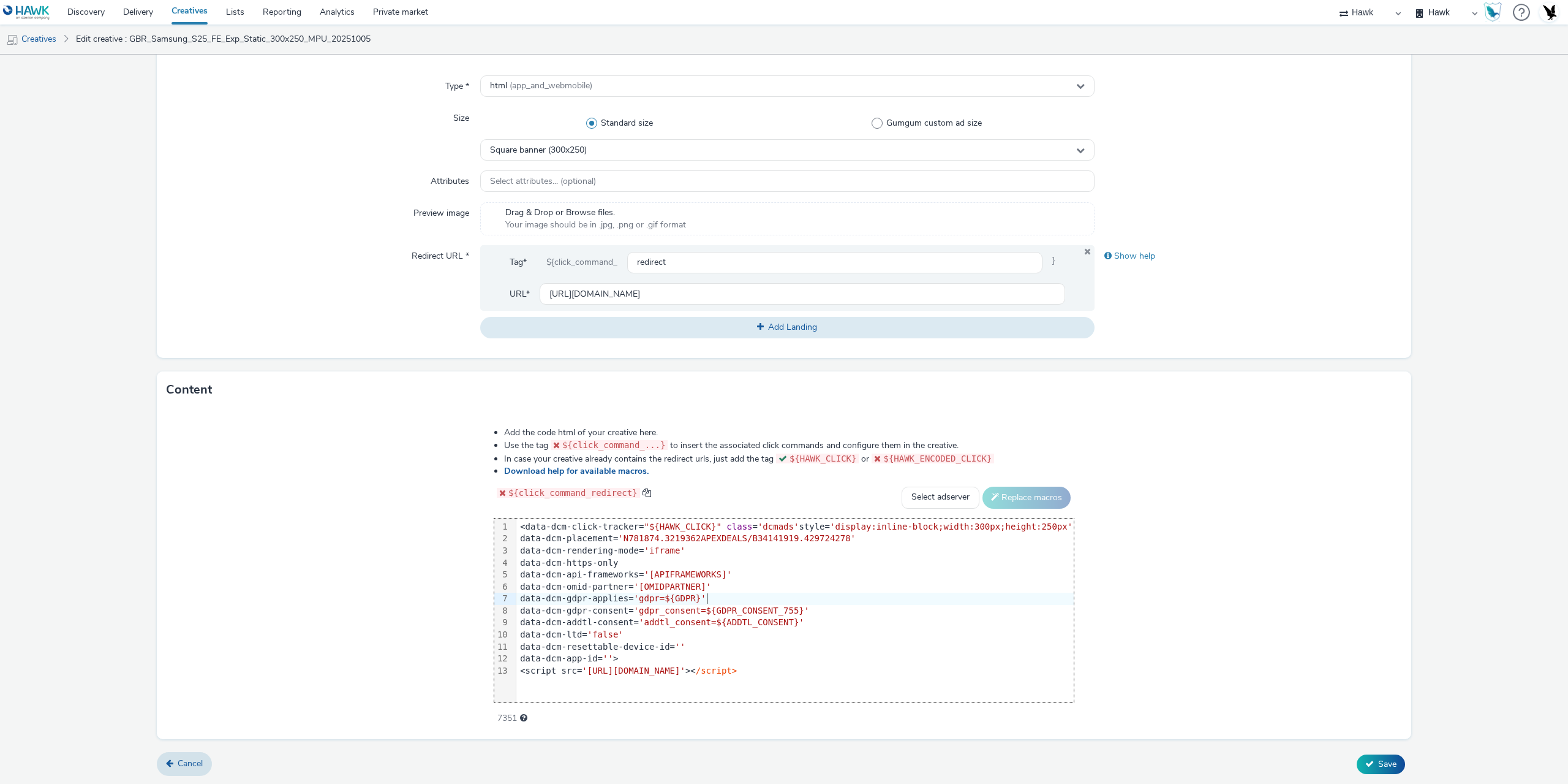
click at [728, 600] on div "data-dcm-gdpr-applies= 'gdpr=${GDPR}'" at bounding box center [795, 598] width 557 height 12
click at [834, 608] on div "data-dcm-gdpr-consent= 'gdpr_consent=${GDPR_CONSENT_755}'" at bounding box center [795, 611] width 557 height 12
click at [842, 617] on div "data-dcm-addtl-consent= 'addtl_consent=${ADDTL_CONSENT}'" at bounding box center [795, 622] width 557 height 12
click at [1368, 766] on button "Save" at bounding box center [1381, 764] width 48 height 19
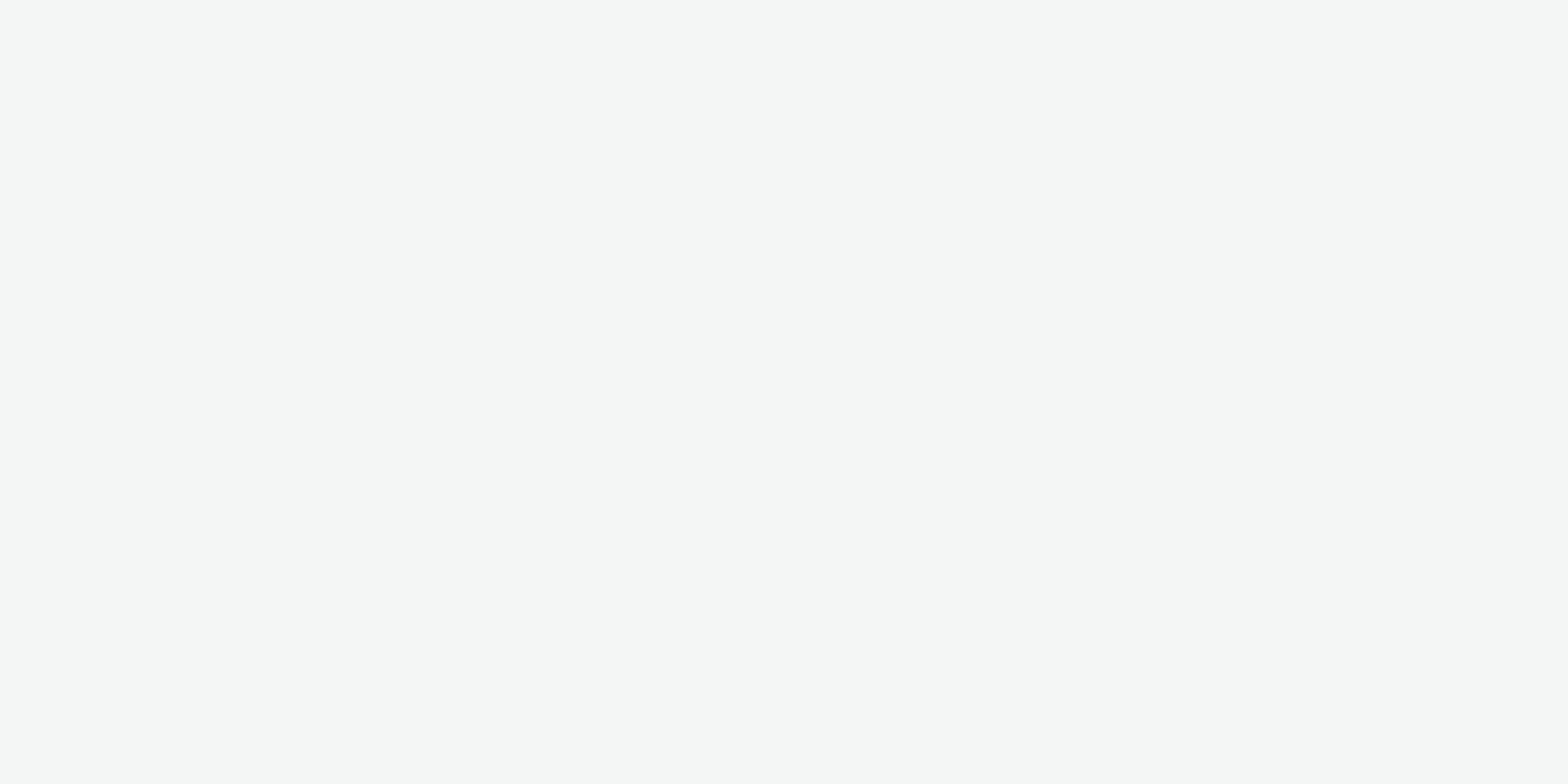
select select "11a7df10-284f-415c-b52a-427acf4c31ae"
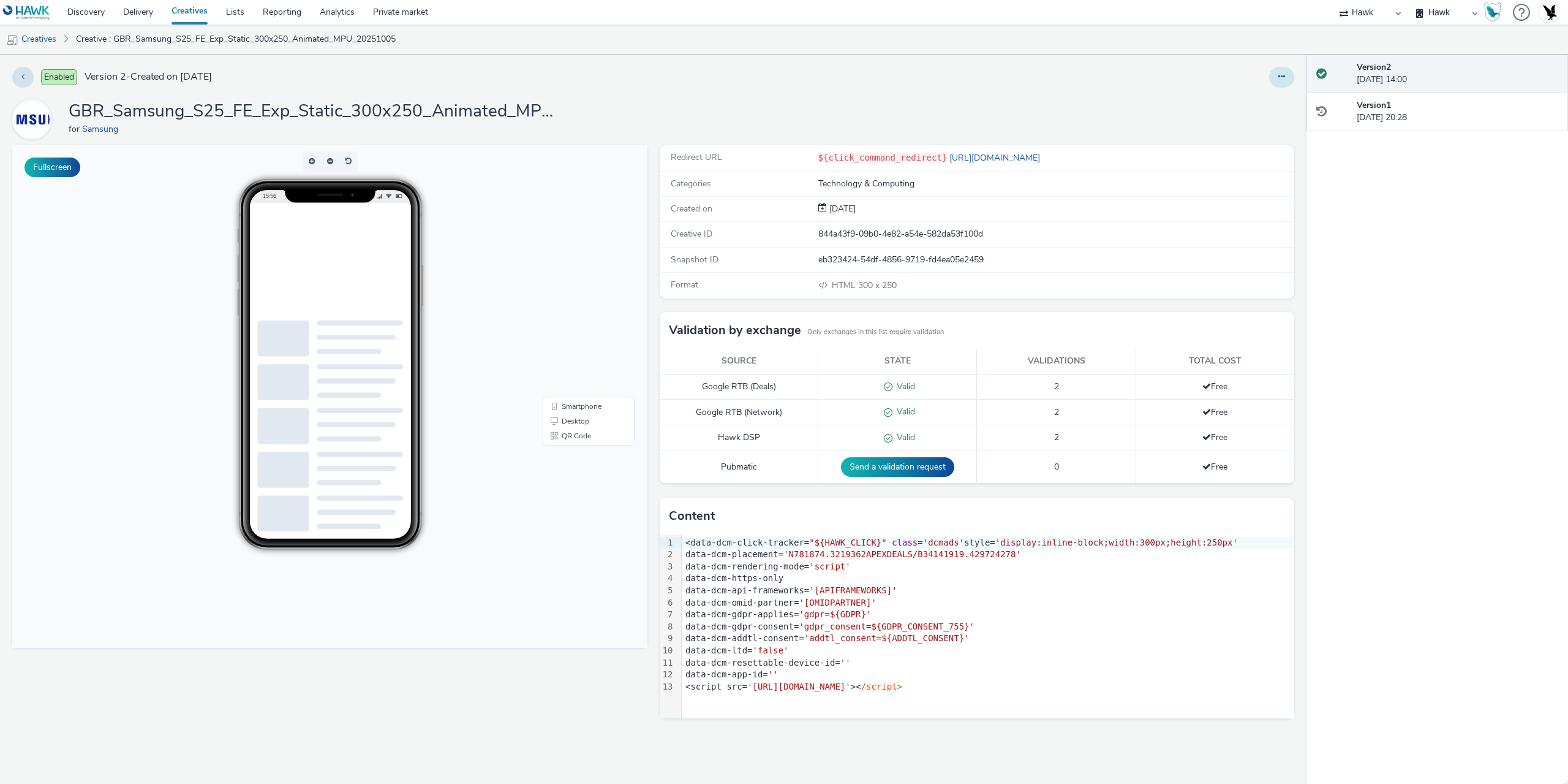
click at [1277, 74] on button at bounding box center [1281, 77] width 25 height 21
click at [1232, 101] on link "Edit" at bounding box center [1249, 101] width 92 height 25
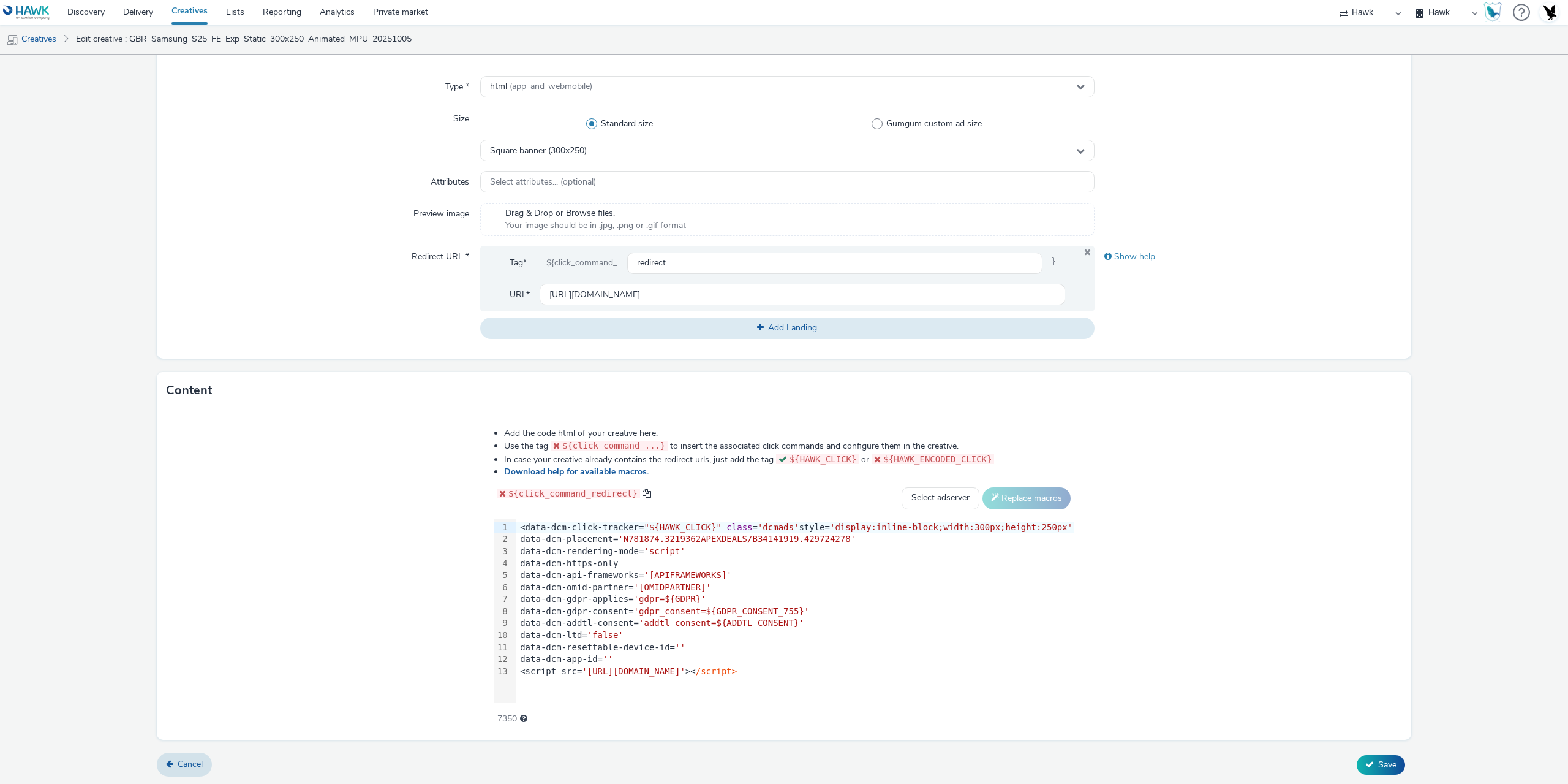
scroll to position [307, 0]
click at [814, 610] on div "data-dcm-gdpr-consent= 'gdpr_consent=$ { GDPR_CONSENT_755 } '" at bounding box center [795, 611] width 557 height 12
click at [707, 600] on span "'gdpr=${GDPR}'" at bounding box center [670, 598] width 72 height 10
click at [720, 601] on div "data-dcm-gdpr-applies= 'gdpr=$ { GDPR } '" at bounding box center [795, 598] width 557 height 12
click at [811, 624] on div "data-dcm-addtl-consent= 'addtl_consent=$ { ADDTL_CONSENT } '" at bounding box center [795, 622] width 557 height 12
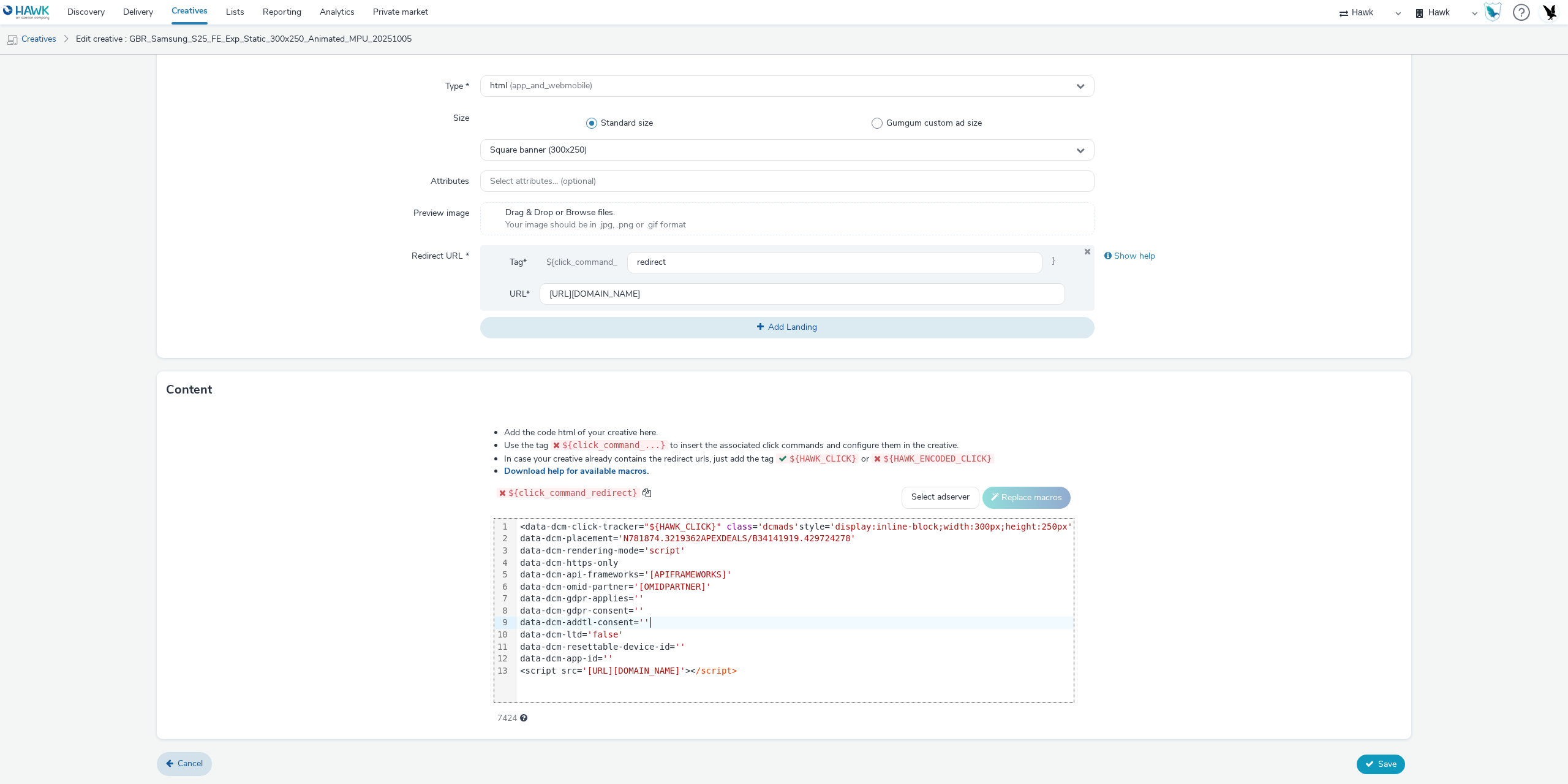
click at [1384, 758] on span "Save" at bounding box center [1388, 764] width 18 height 12
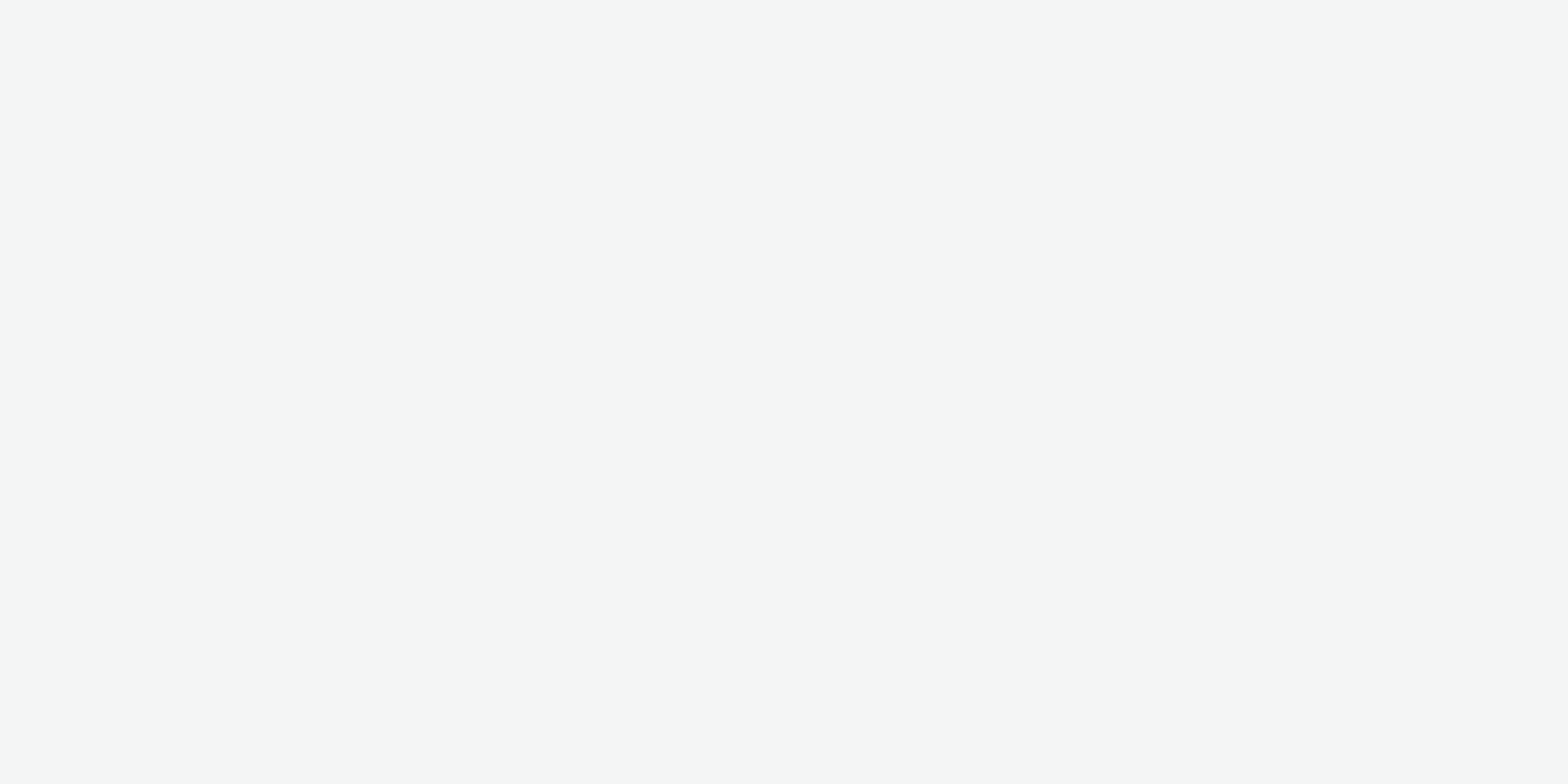
select select "11a7df10-284f-415c-b52a-427acf4c31ae"
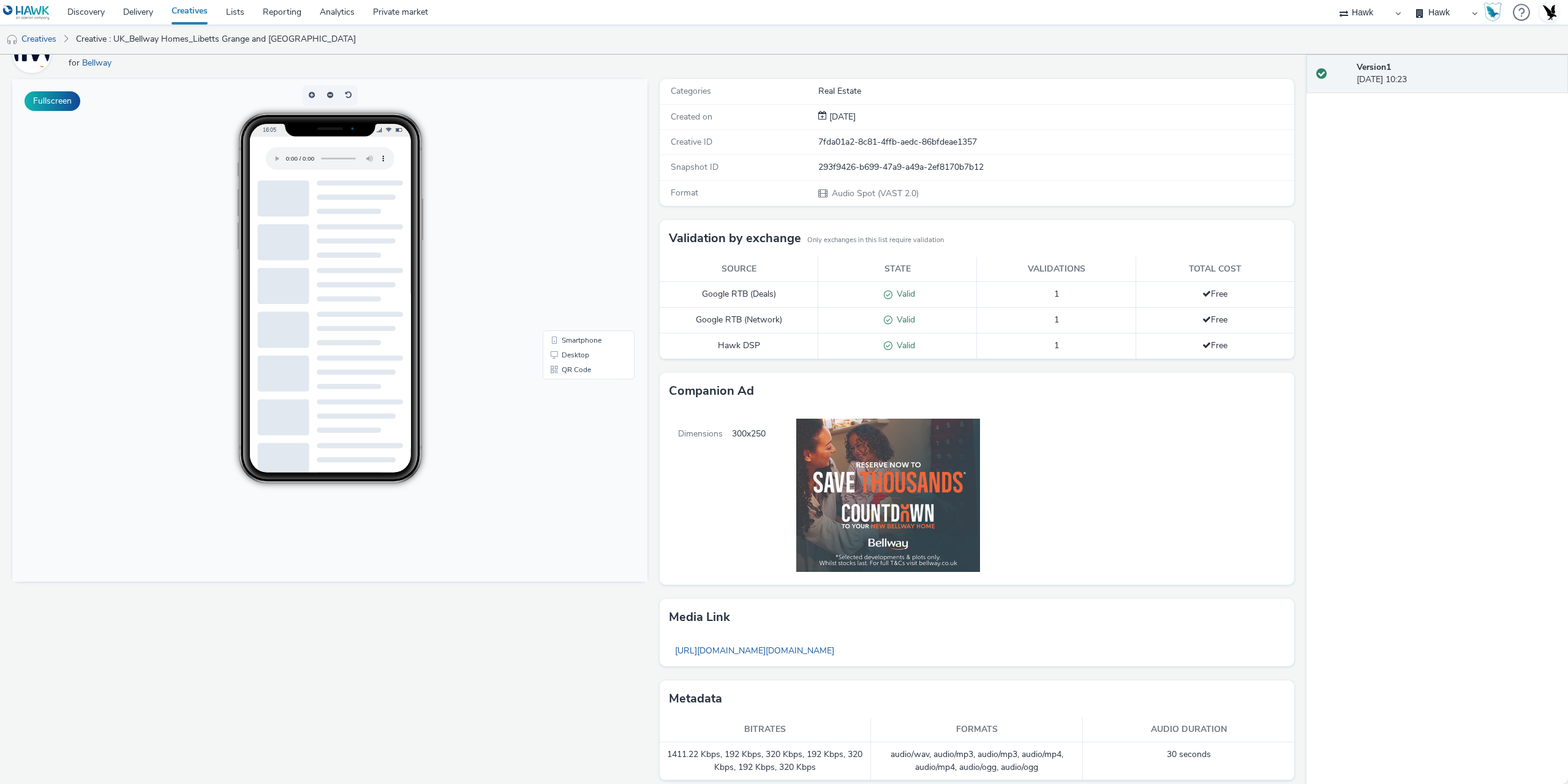
scroll to position [76, 0]
